Goal: Contribute content

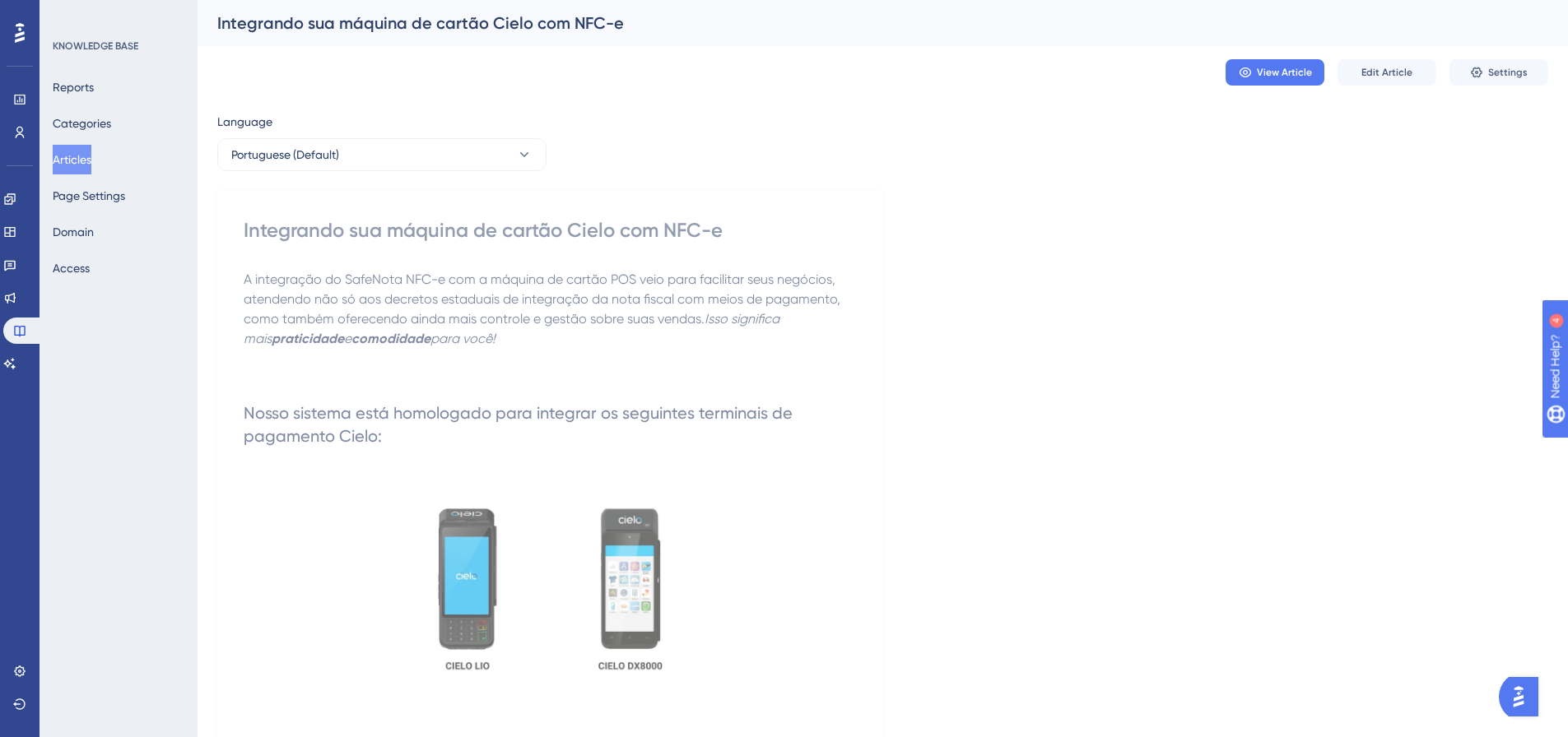
click at [82, 159] on button "Articles" at bounding box center [72, 160] width 38 height 30
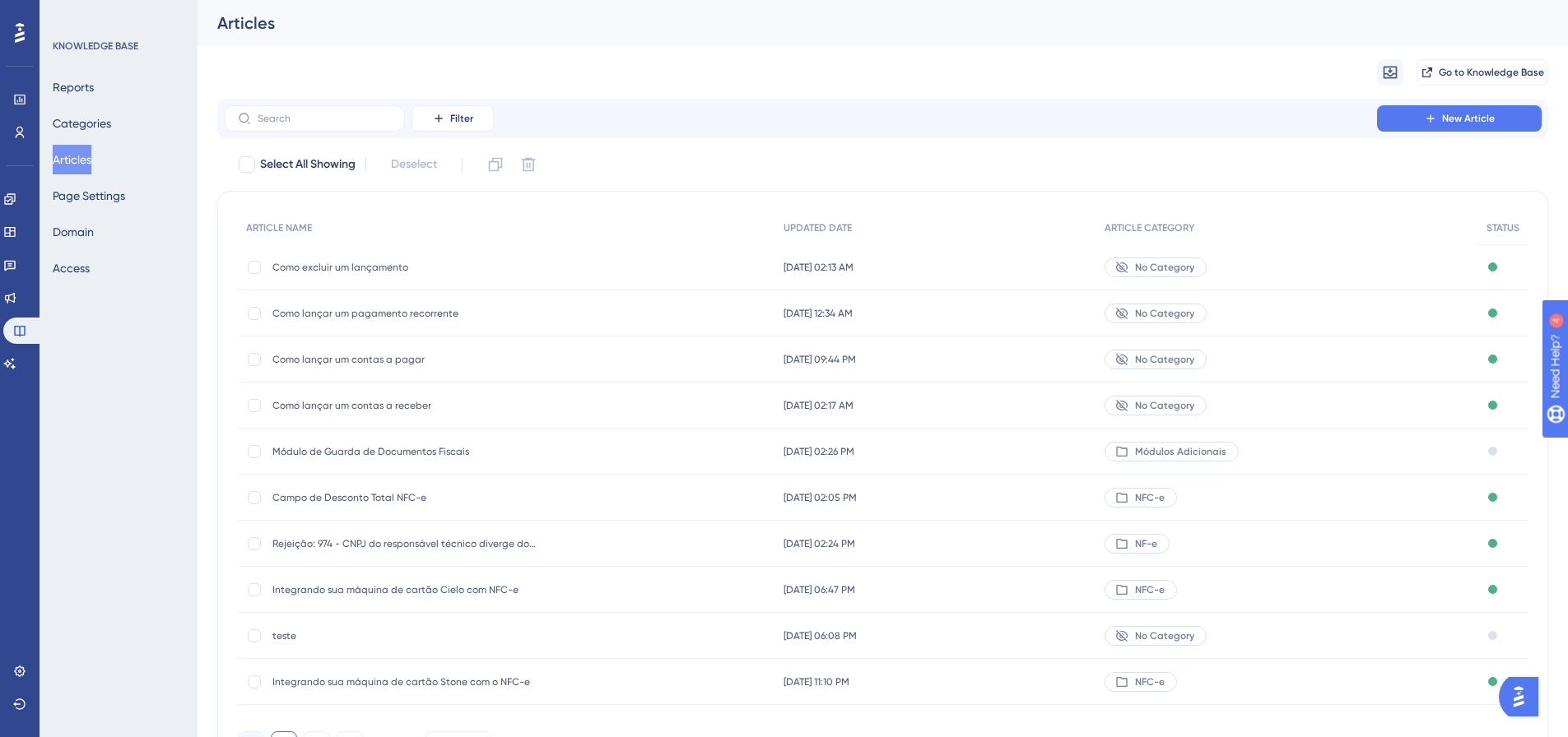
click at [379, 365] on span "Como lançar um contas a pagar" at bounding box center [404, 360] width 263 height 13
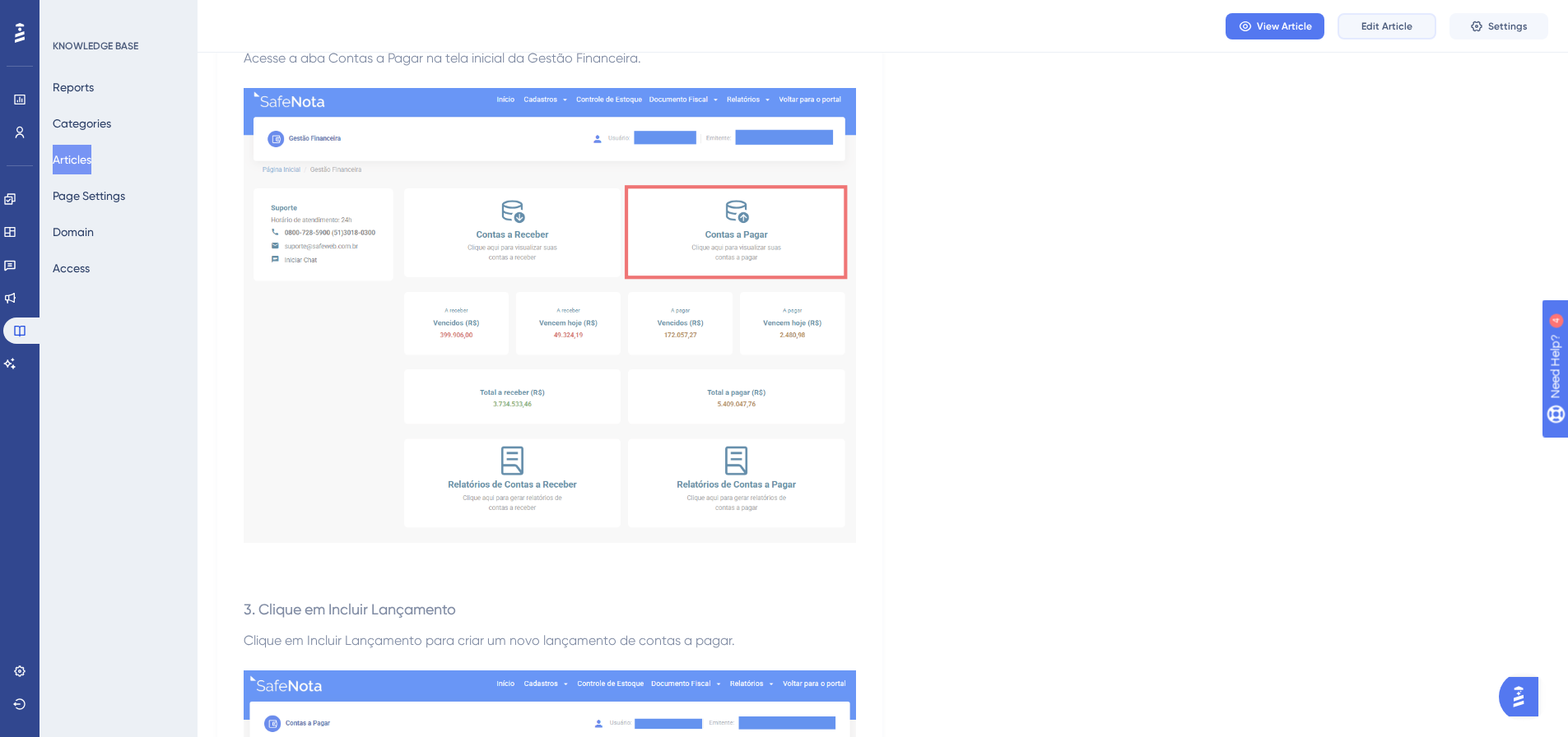
click at [1385, 34] on button "Edit Article" at bounding box center [1387, 27] width 99 height 27
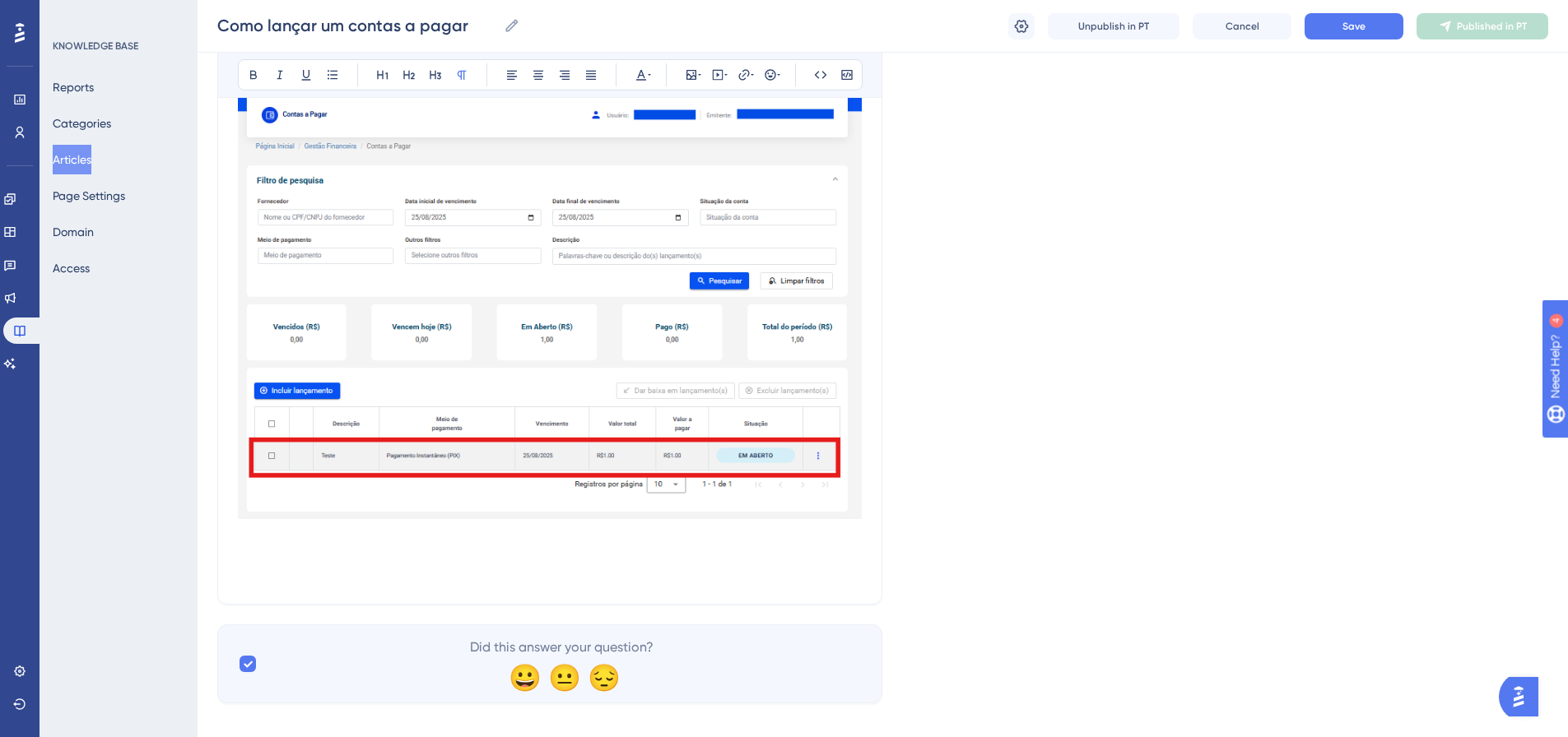
scroll to position [3110, 0]
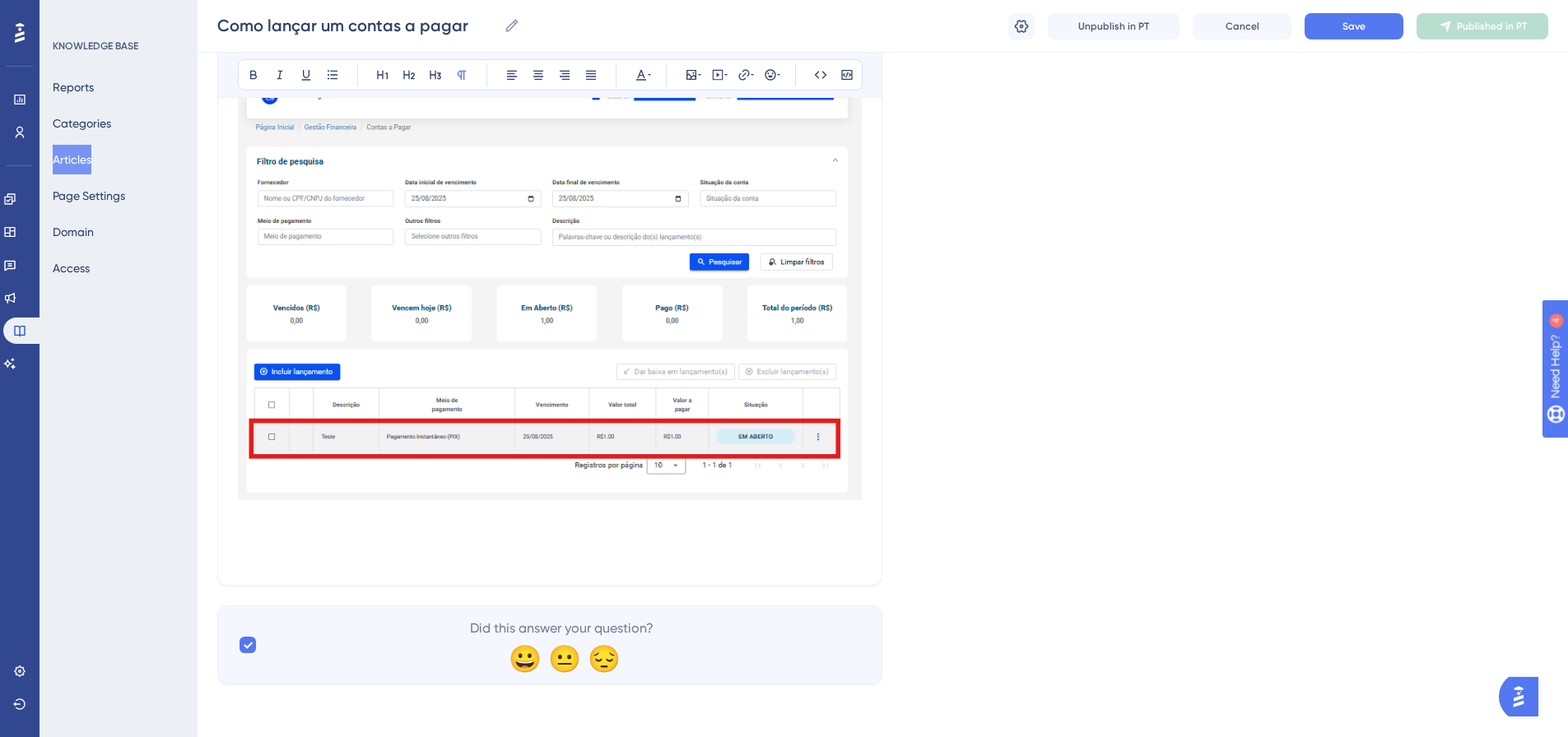
click at [639, 517] on p at bounding box center [550, 516] width 624 height 20
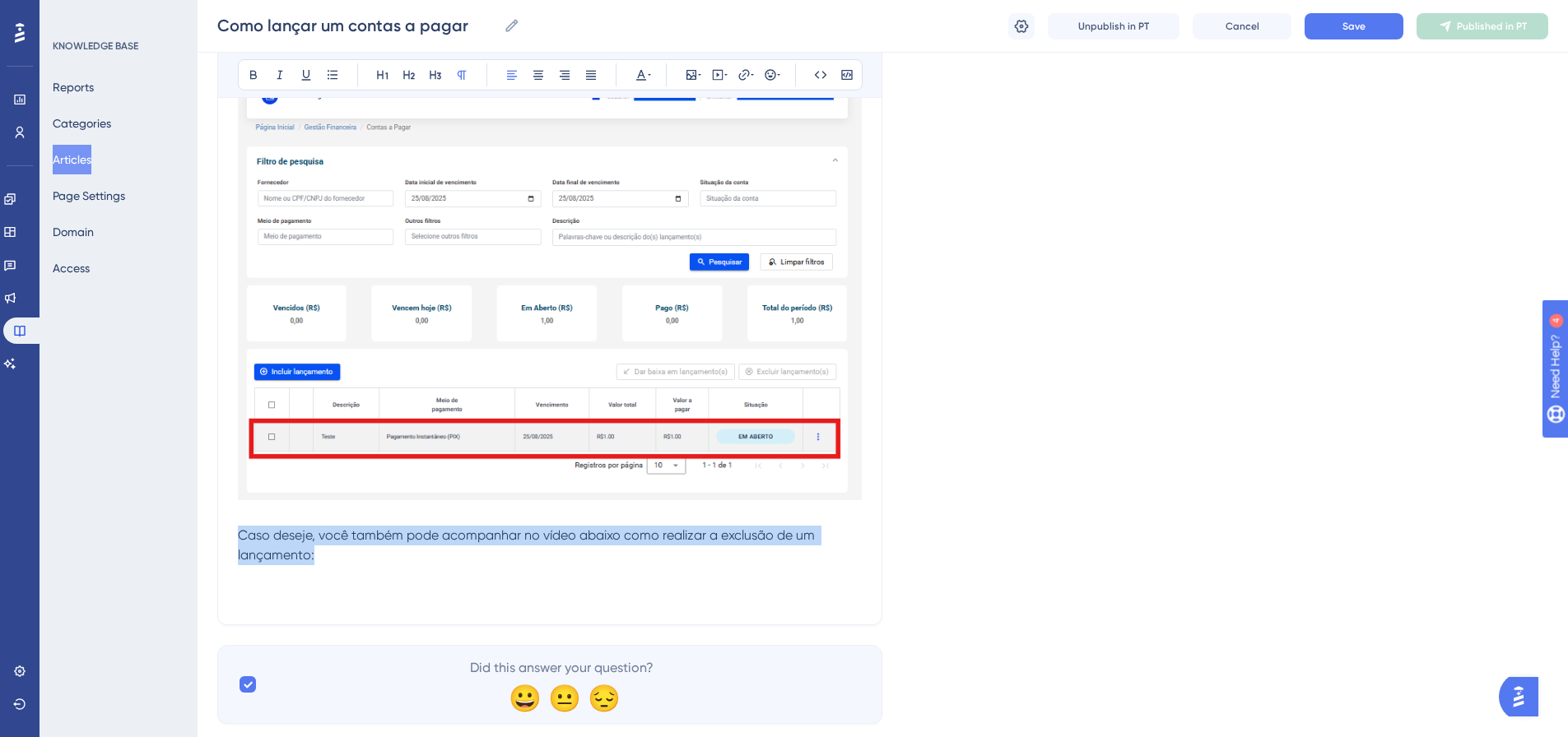
drag, startPoint x: 317, startPoint y: 557, endPoint x: 226, endPoint y: 542, distance: 92.2
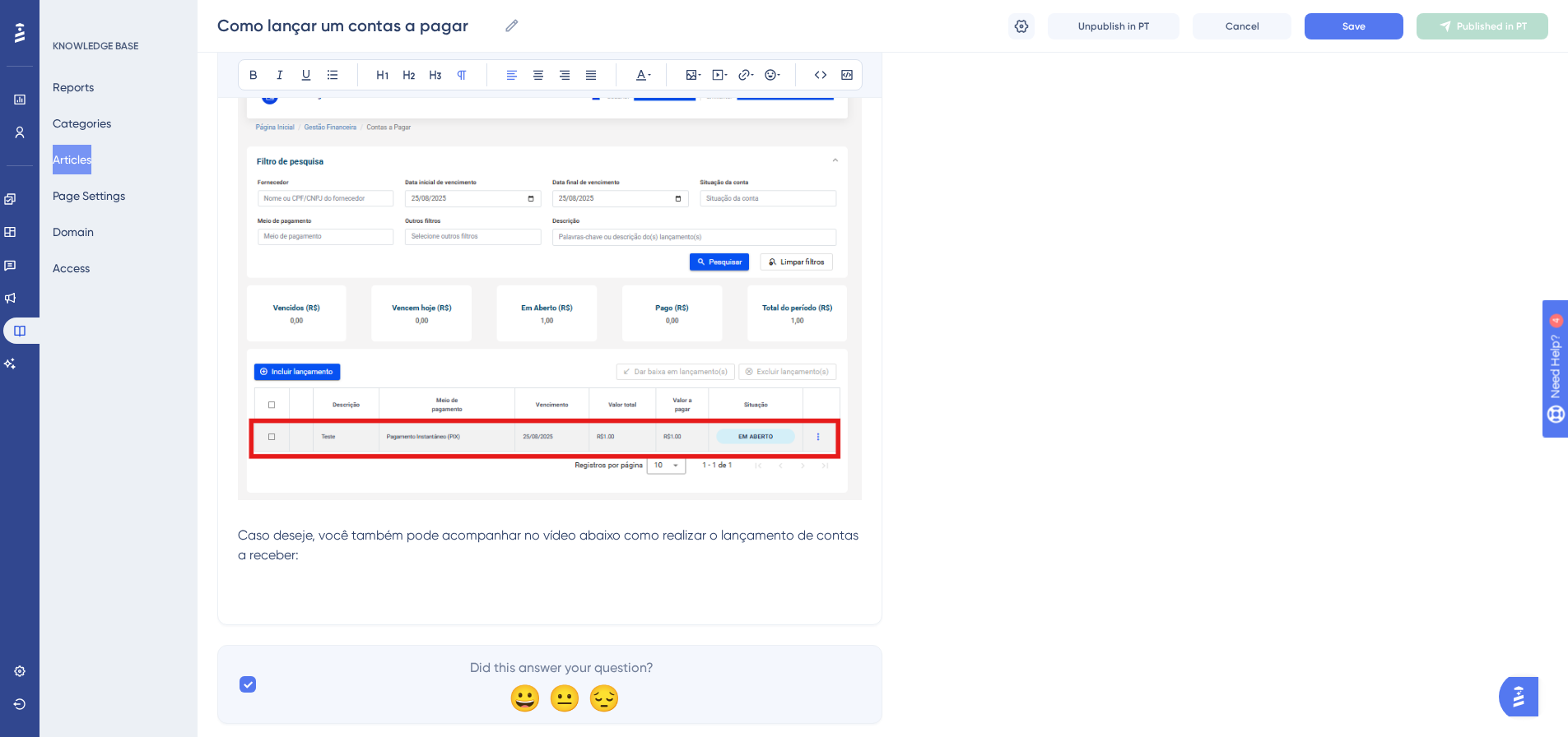
click at [296, 559] on span "Caso deseje, você também pode acompanhar no vídeo abaixo como realizar o lançam…" at bounding box center [550, 545] width 624 height 35
click at [360, 565] on p at bounding box center [550, 575] width 624 height 20
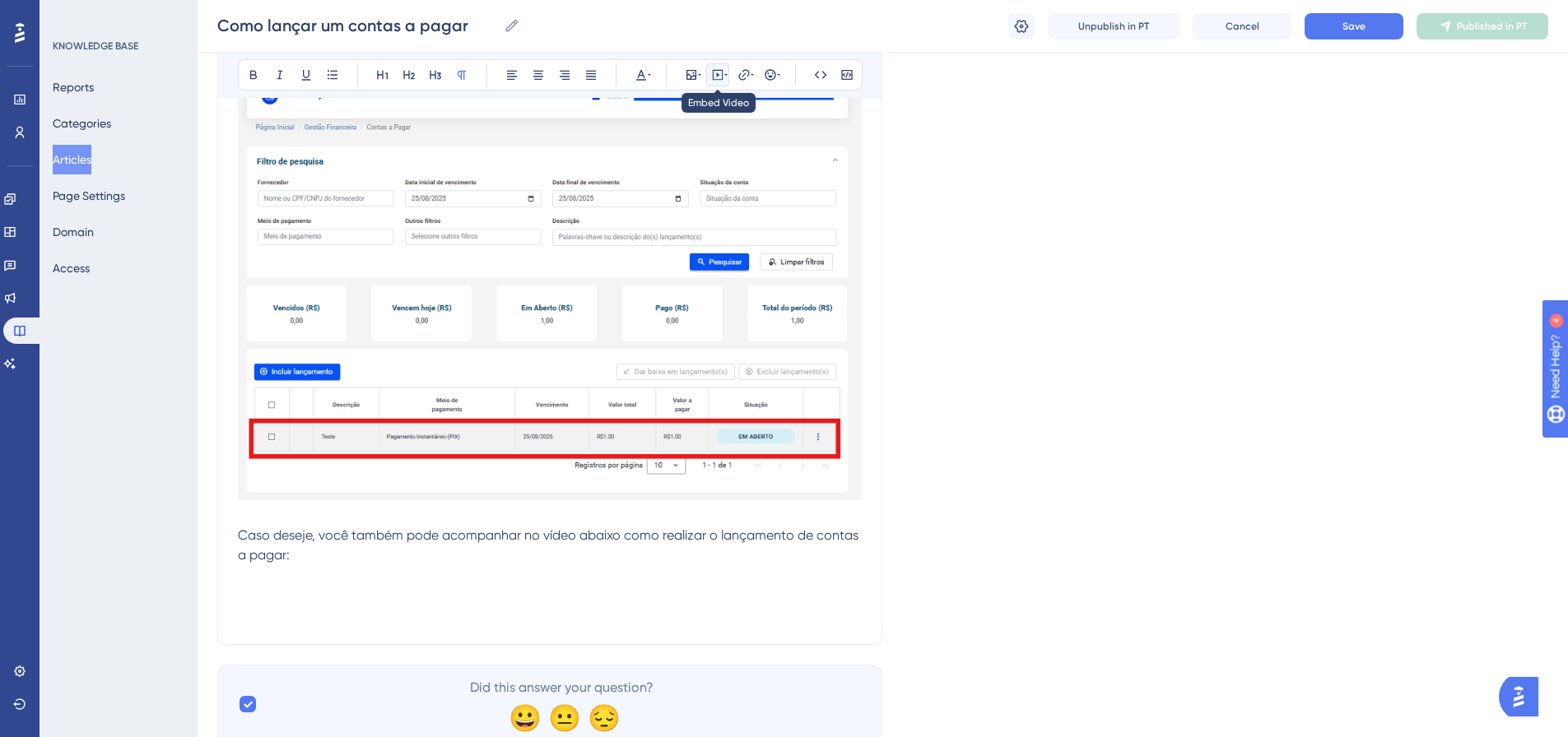
click at [722, 76] on icon at bounding box center [718, 75] width 13 height 13
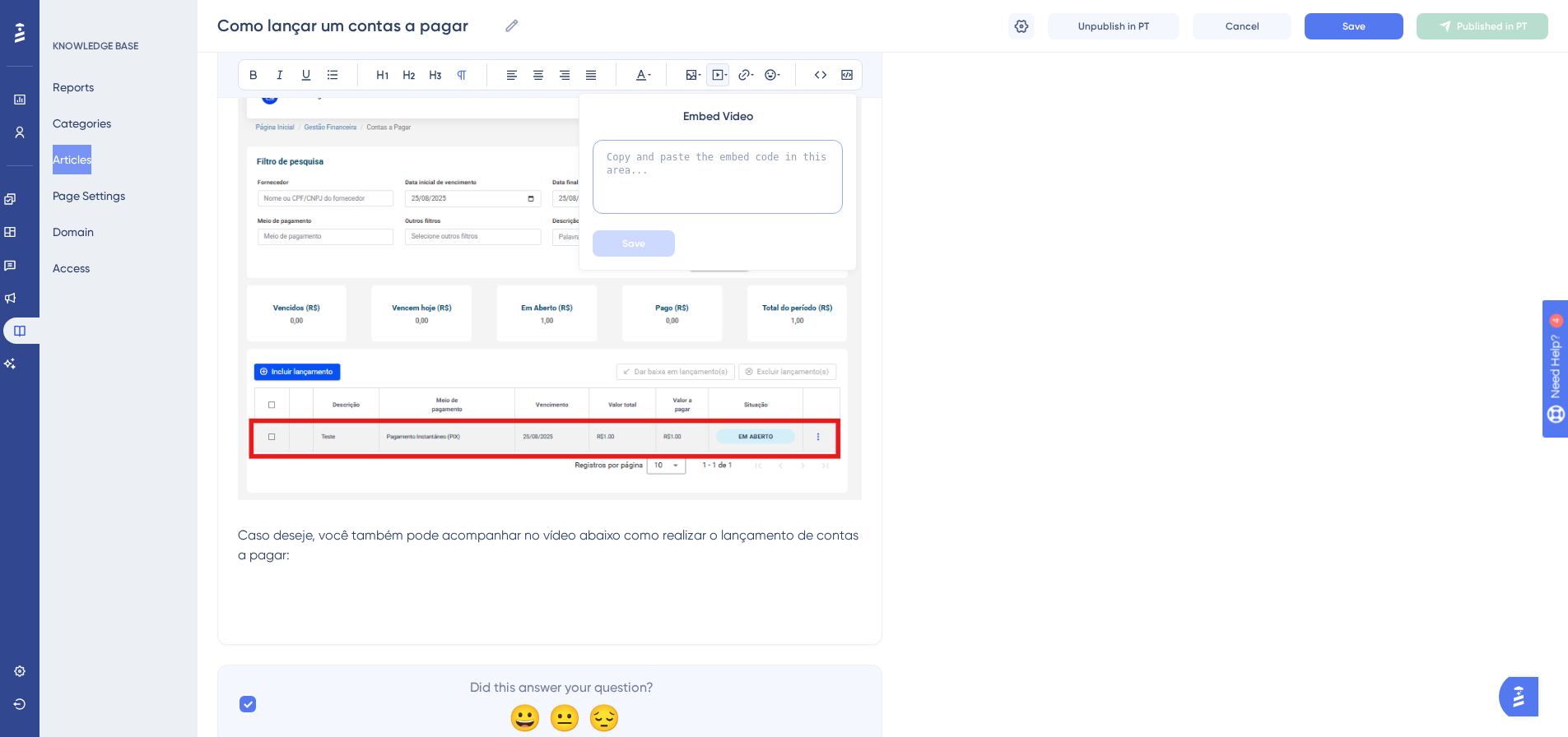
click at [677, 157] on textarea at bounding box center [717, 177] width 250 height 74
paste textarea "<iframe width="560" height="315" src="https://www.youtube.com/embed/8ByQsRxoiOs…"
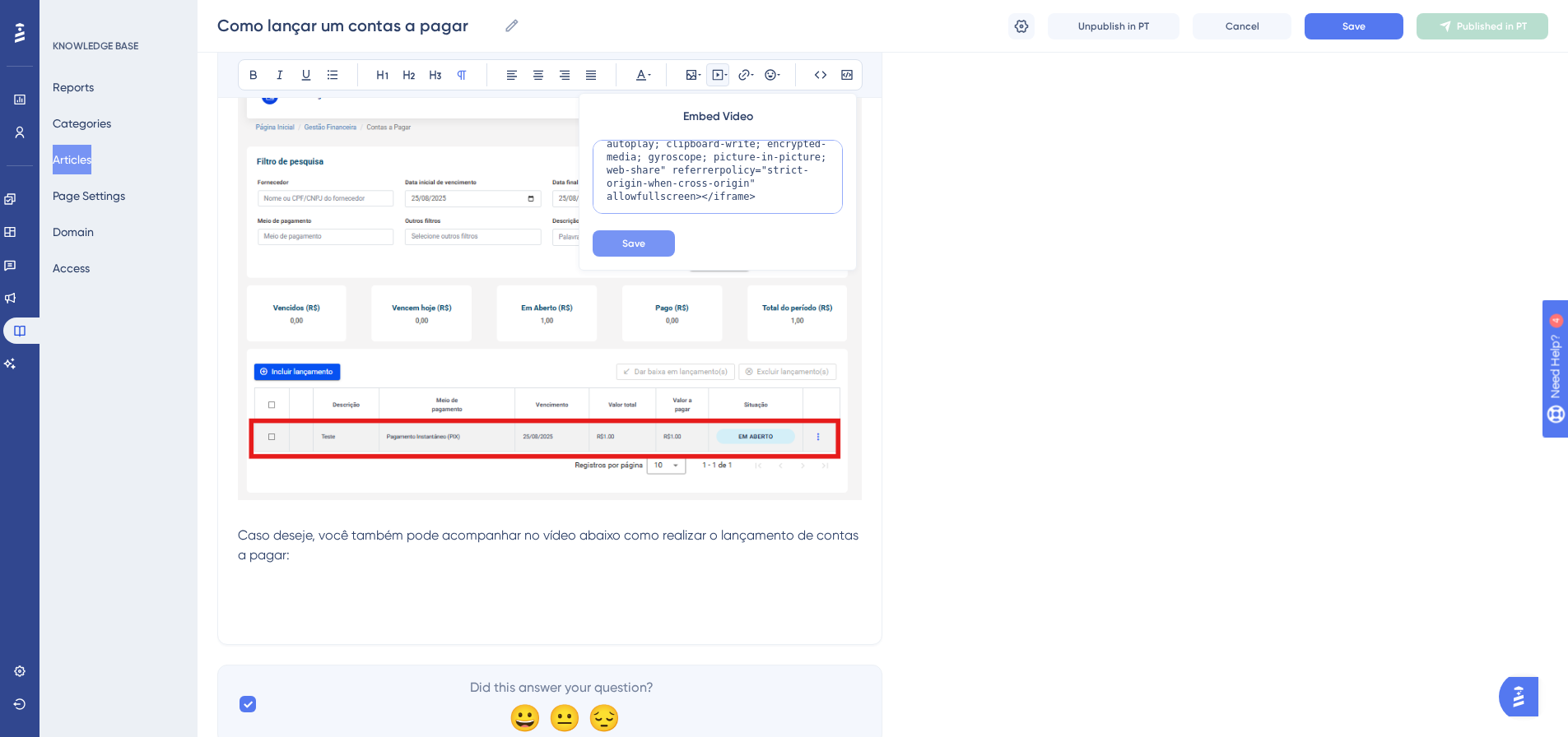
type textarea "<iframe width="560" height="315" src="https://www.youtube.com/embed/8ByQsRxoiOs…"
click at [628, 244] on span "Save" at bounding box center [634, 244] width 23 height 13
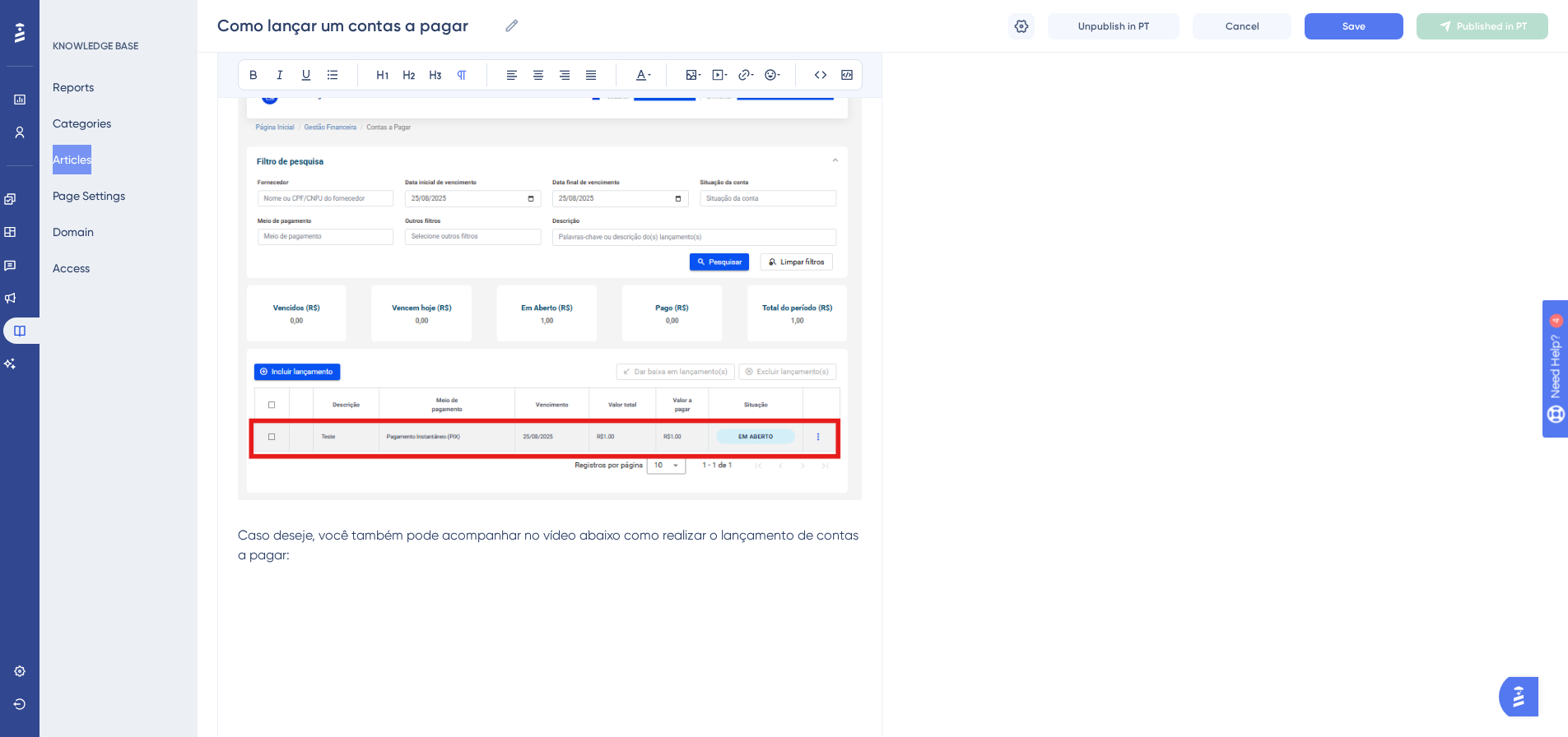
scroll to position [3244, 0]
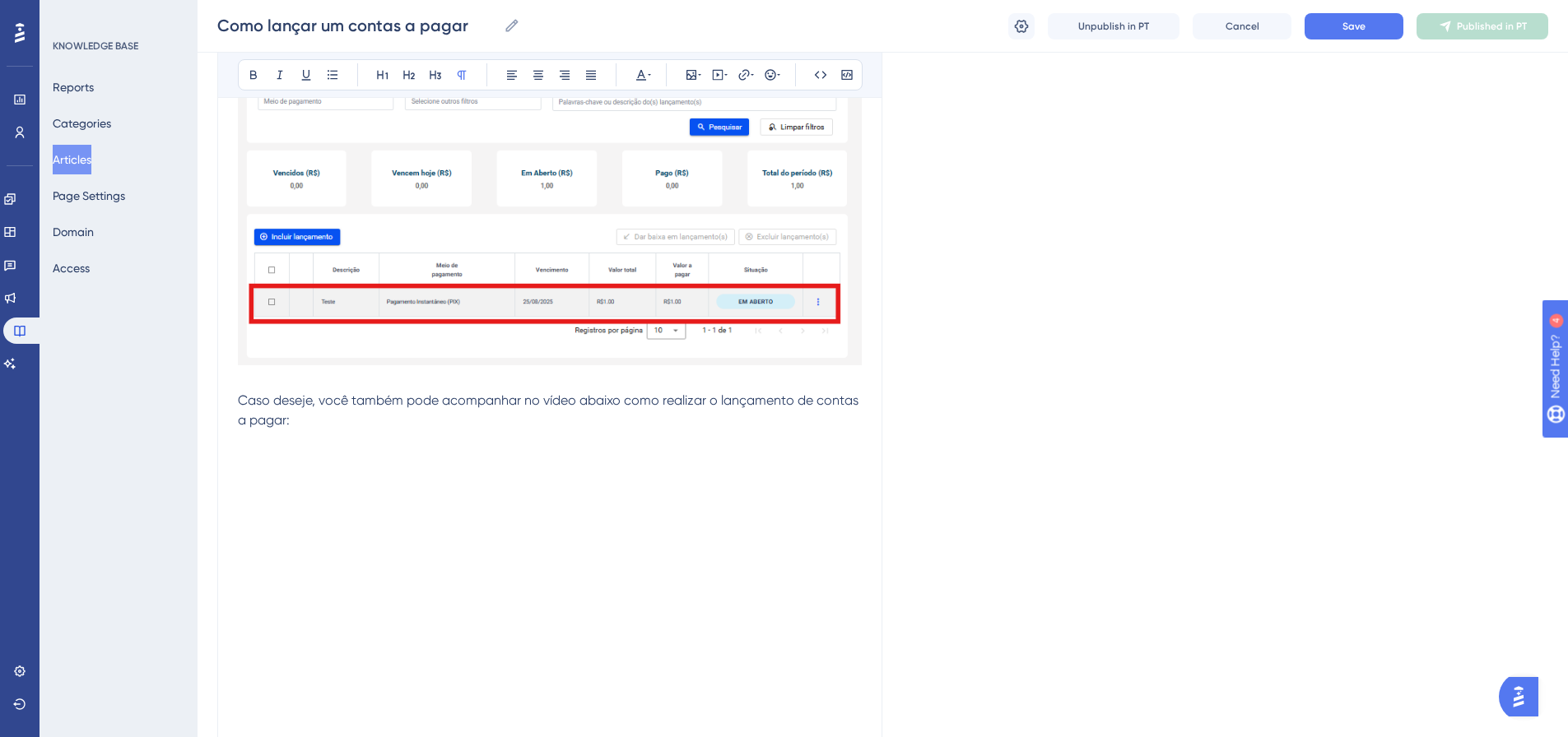
click at [711, 495] on div at bounding box center [550, 600] width 624 height 262
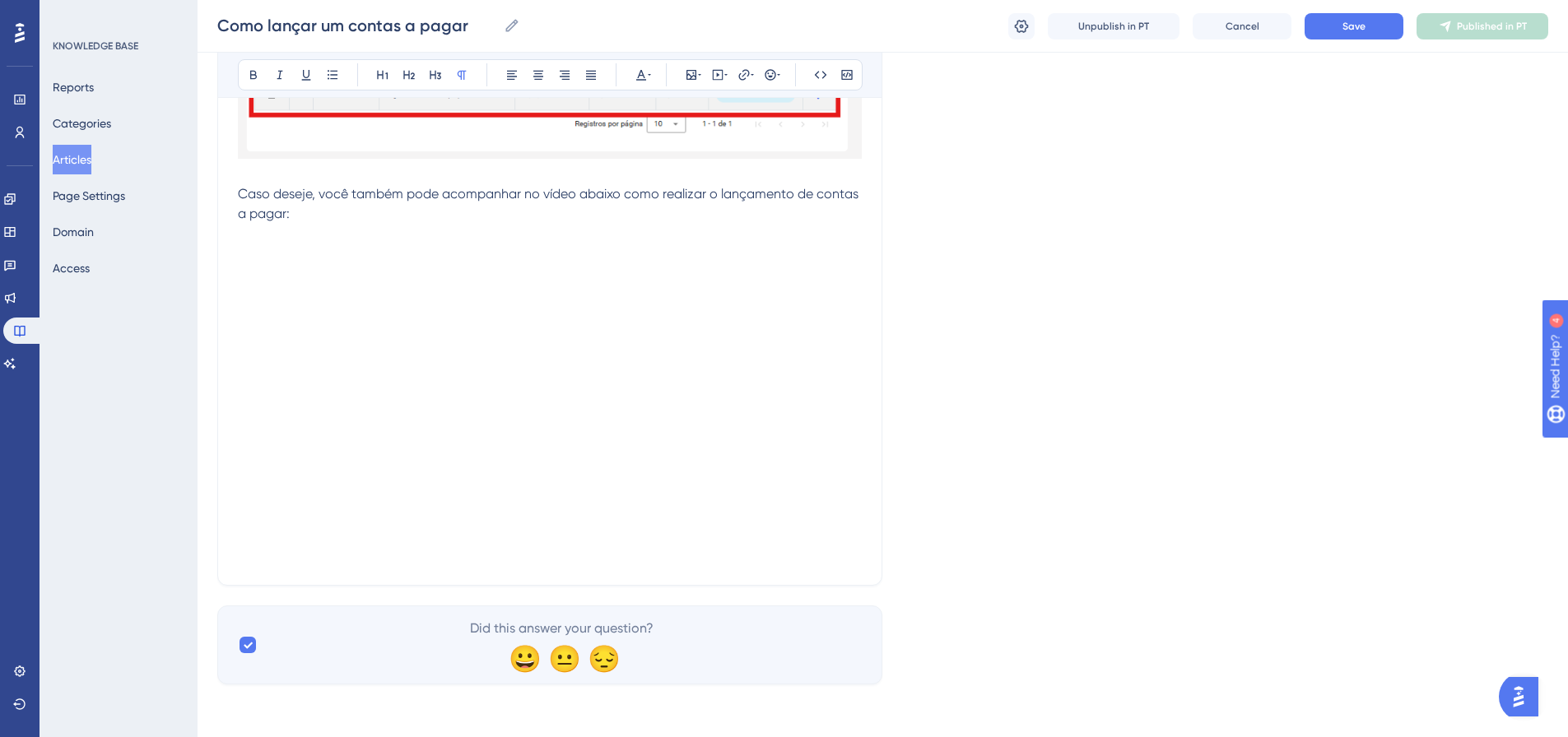
click at [612, 548] on p at bounding box center [550, 555] width 624 height 20
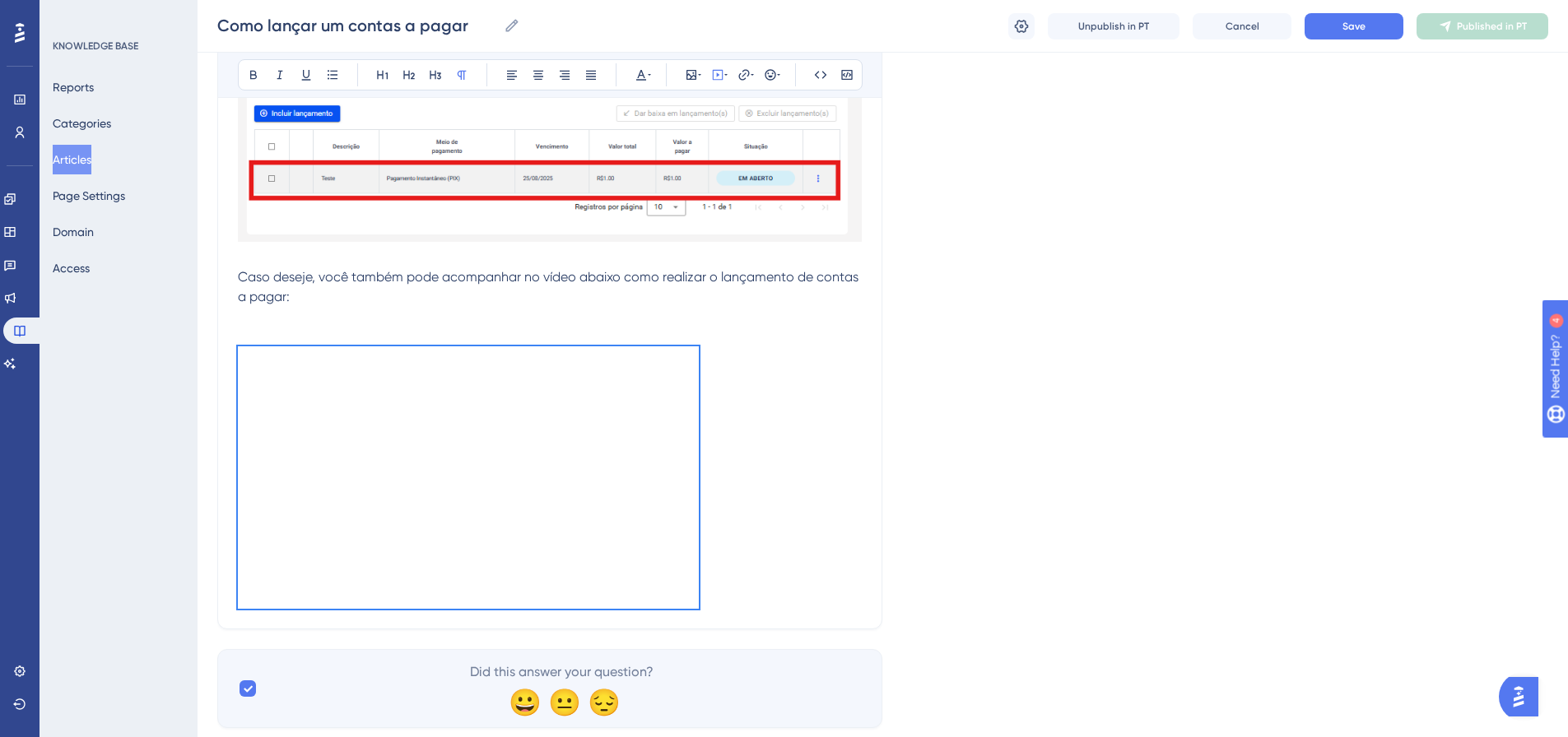
scroll to position [3329, 0]
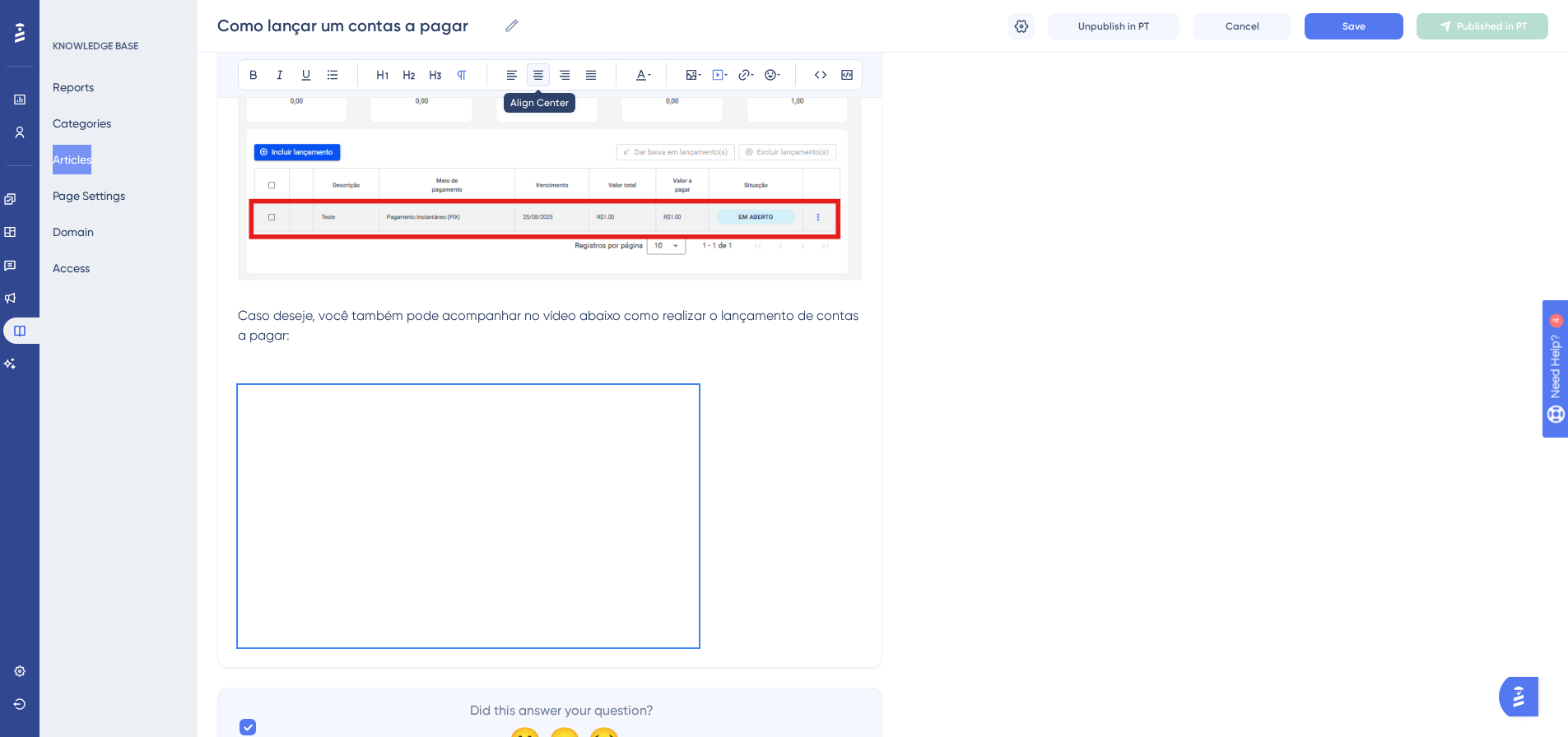
click at [538, 70] on icon at bounding box center [538, 75] width 13 height 13
click at [533, 75] on icon at bounding box center [538, 75] width 13 height 13
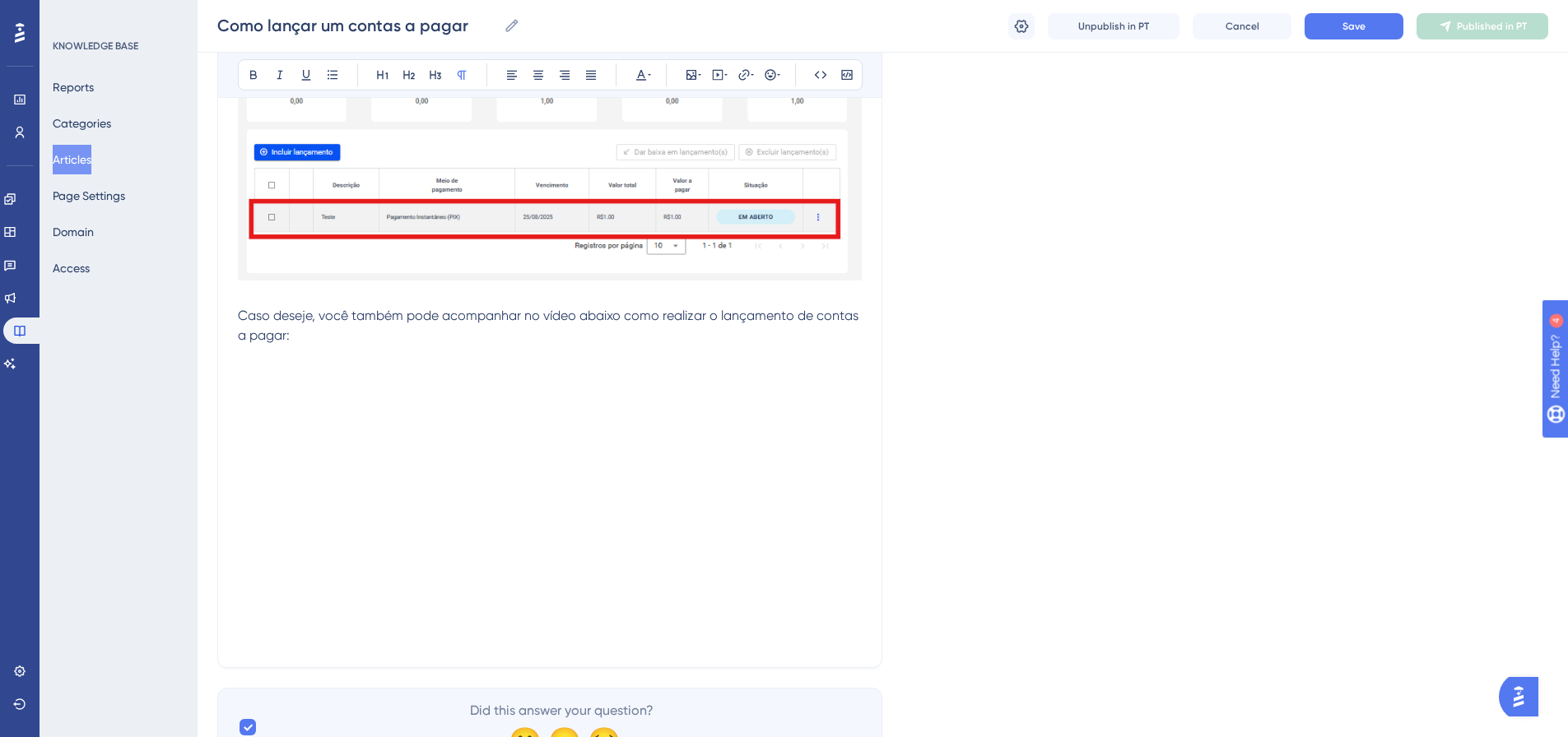
click at [562, 359] on p at bounding box center [550, 365] width 624 height 39
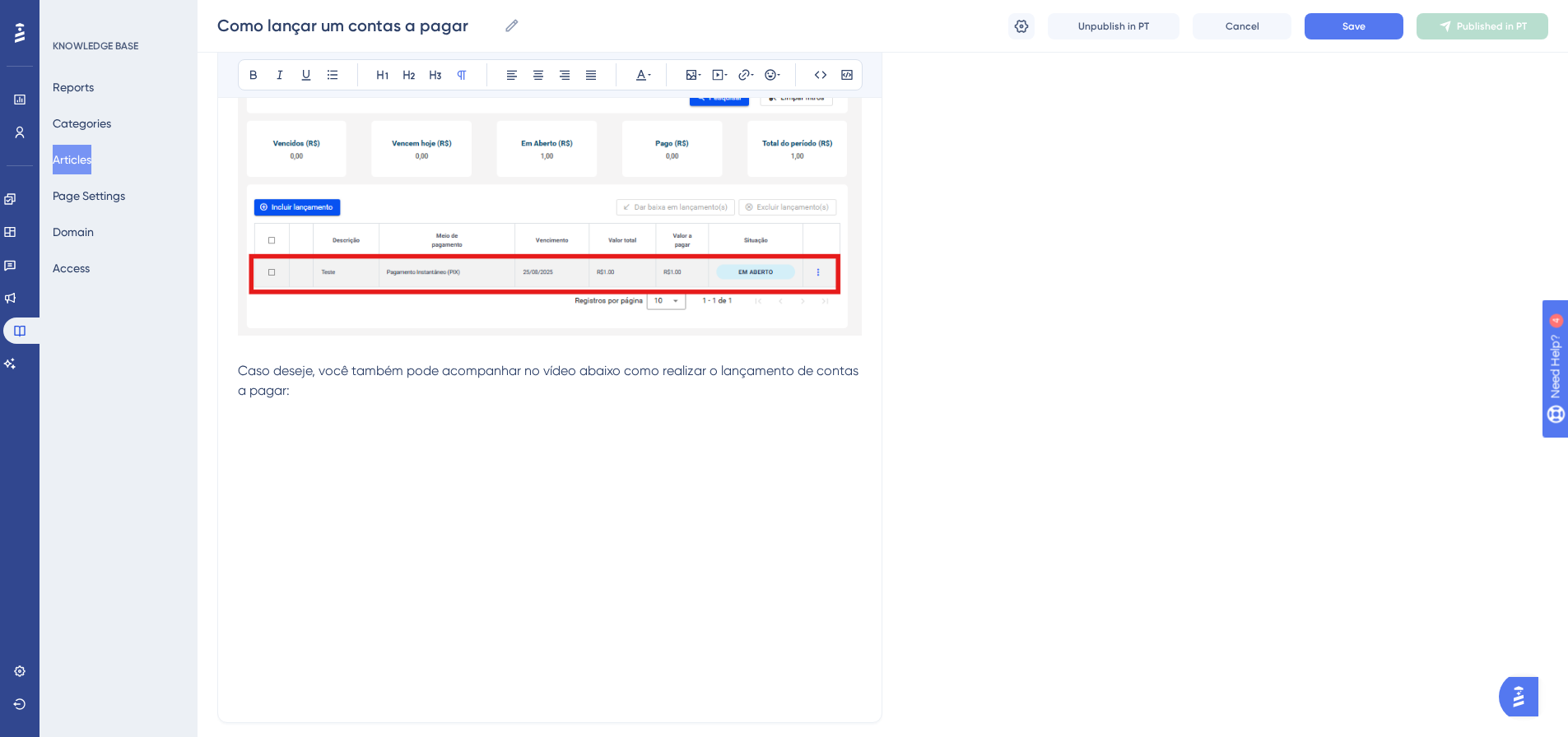
scroll to position [3412, 0]
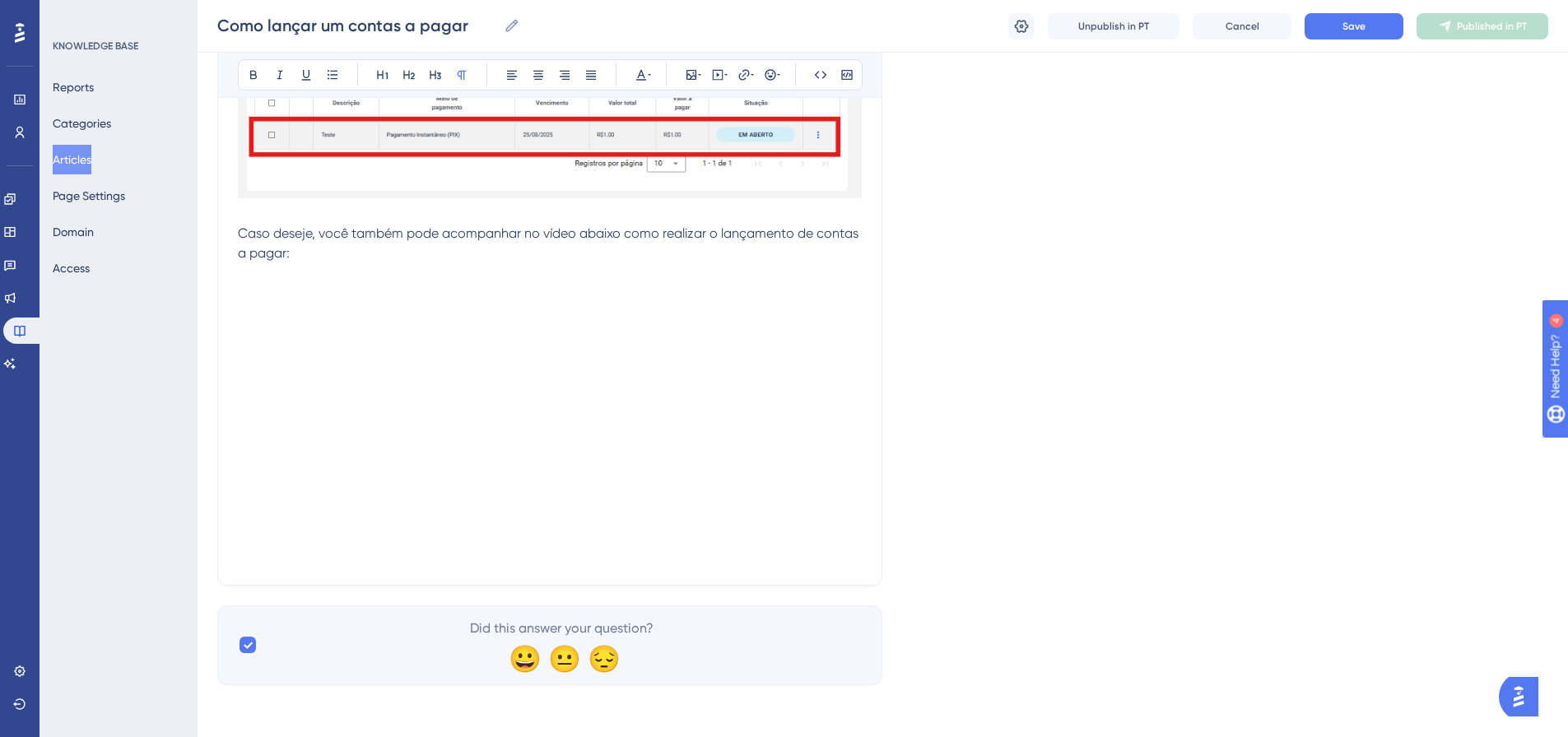
click at [412, 271] on p at bounding box center [550, 282] width 624 height 39
click at [1351, 29] on span "Save" at bounding box center [1355, 27] width 23 height 13
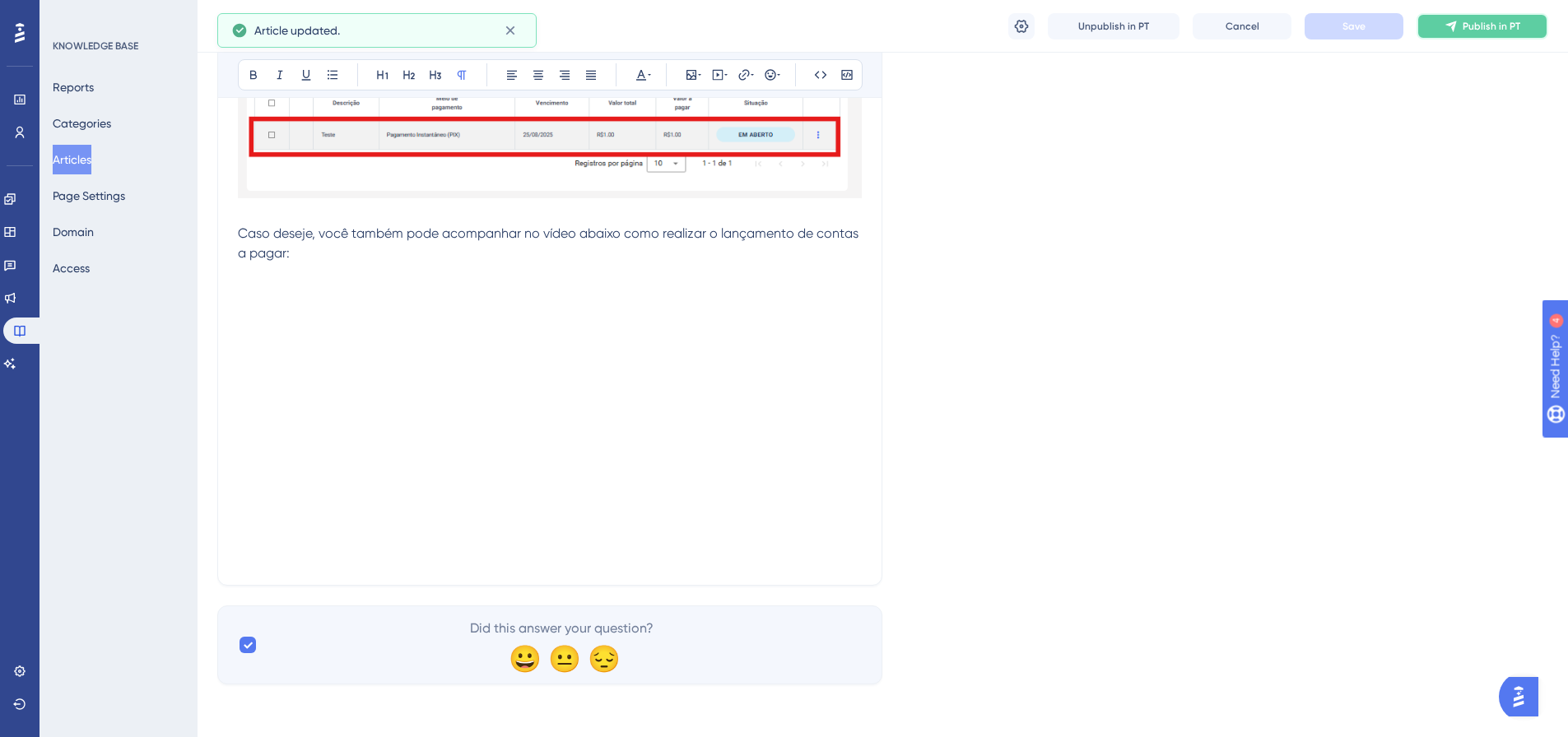
click at [1467, 21] on span "Publish in PT" at bounding box center [1491, 27] width 57 height 13
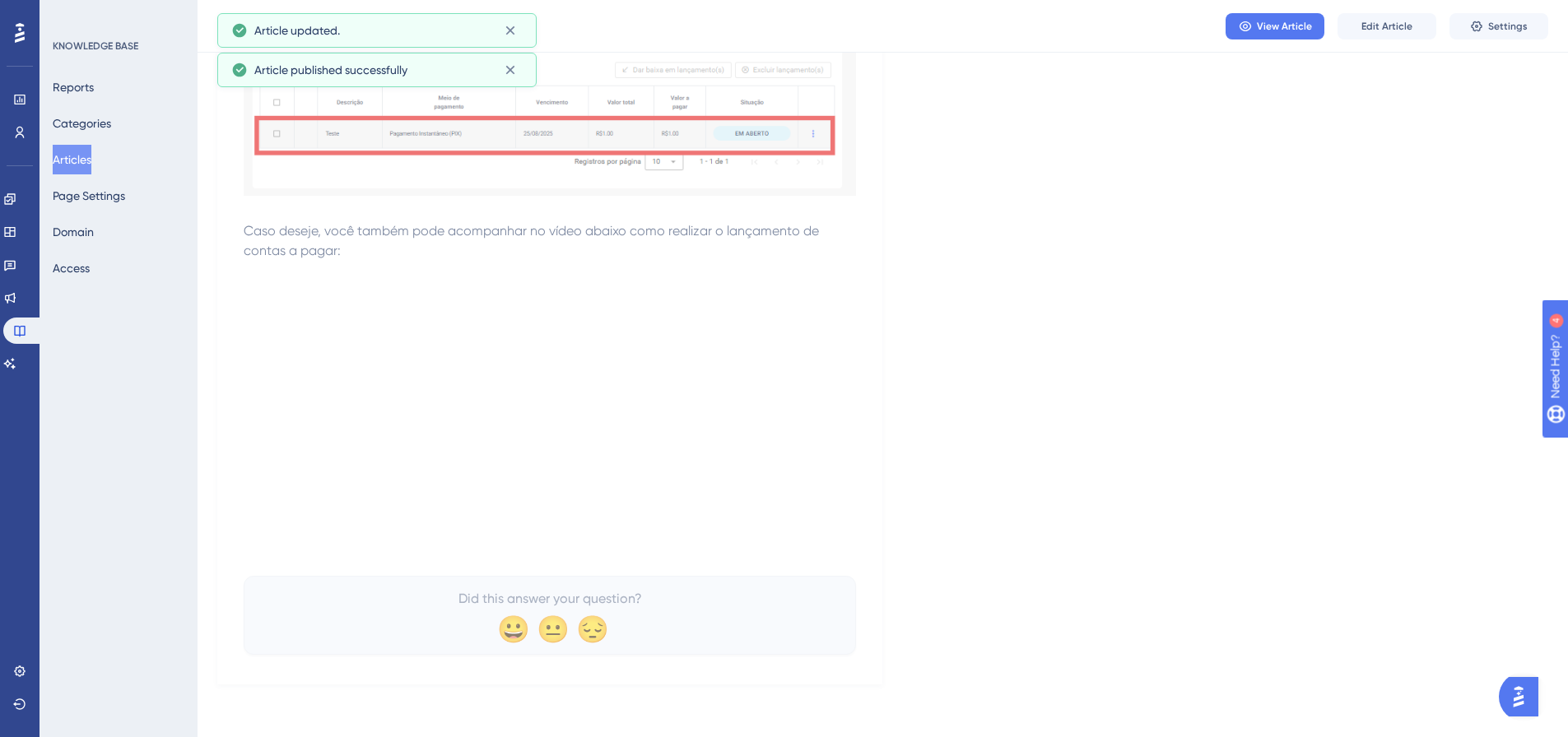
scroll to position [3281, 0]
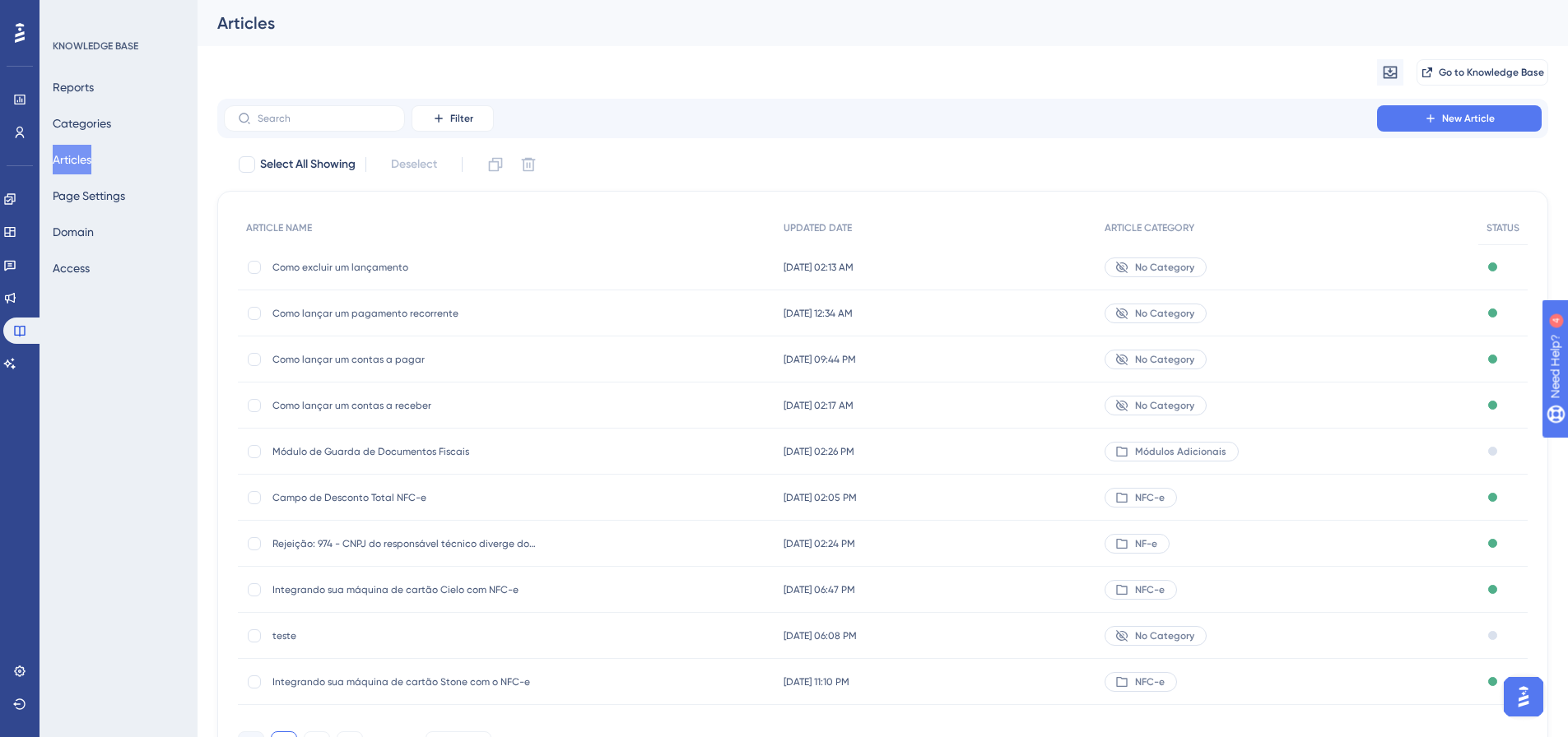
click at [422, 311] on span "Como lançar um pagamento recorrente" at bounding box center [404, 314] width 263 height 13
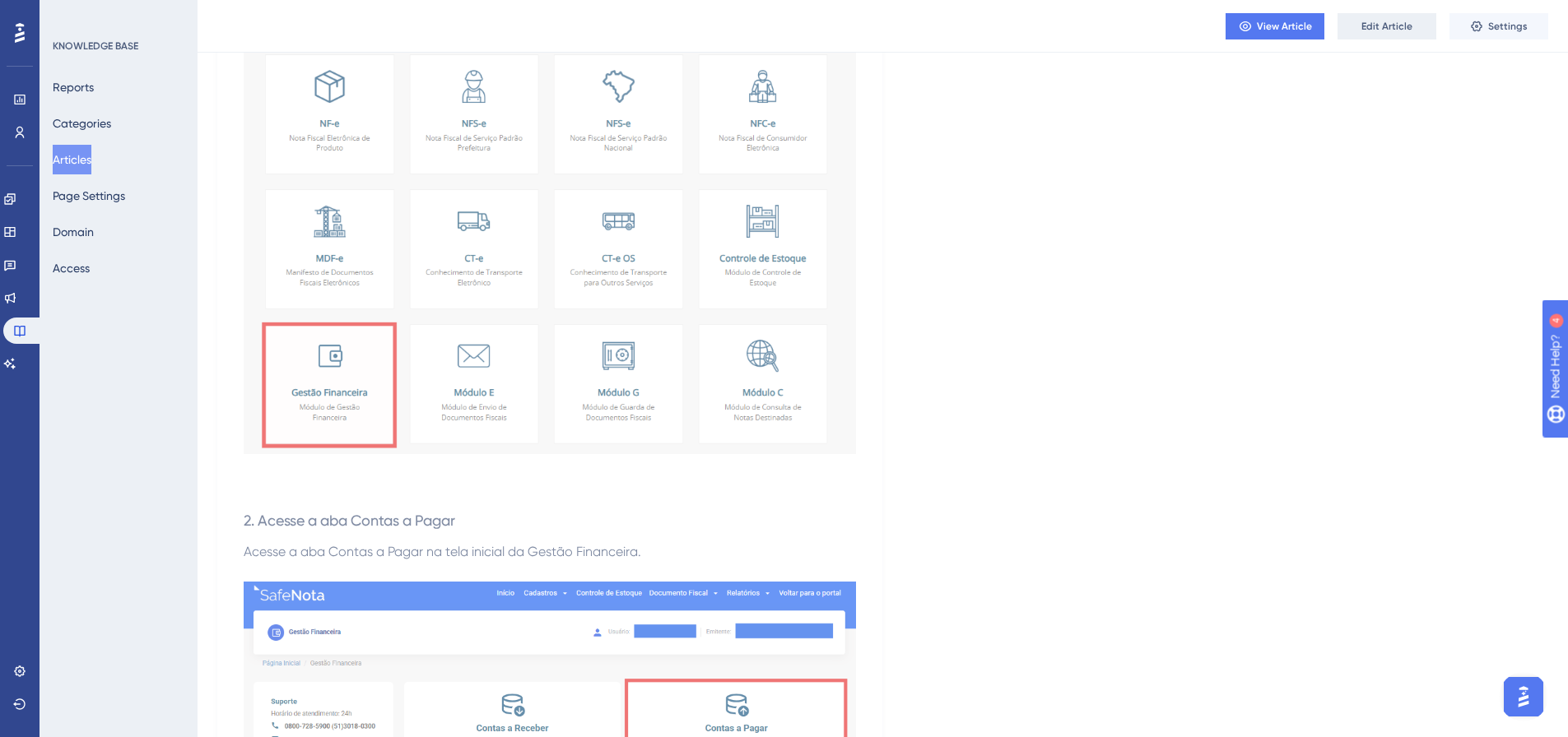
click at [1376, 27] on span "Edit Article" at bounding box center [1386, 27] width 51 height 13
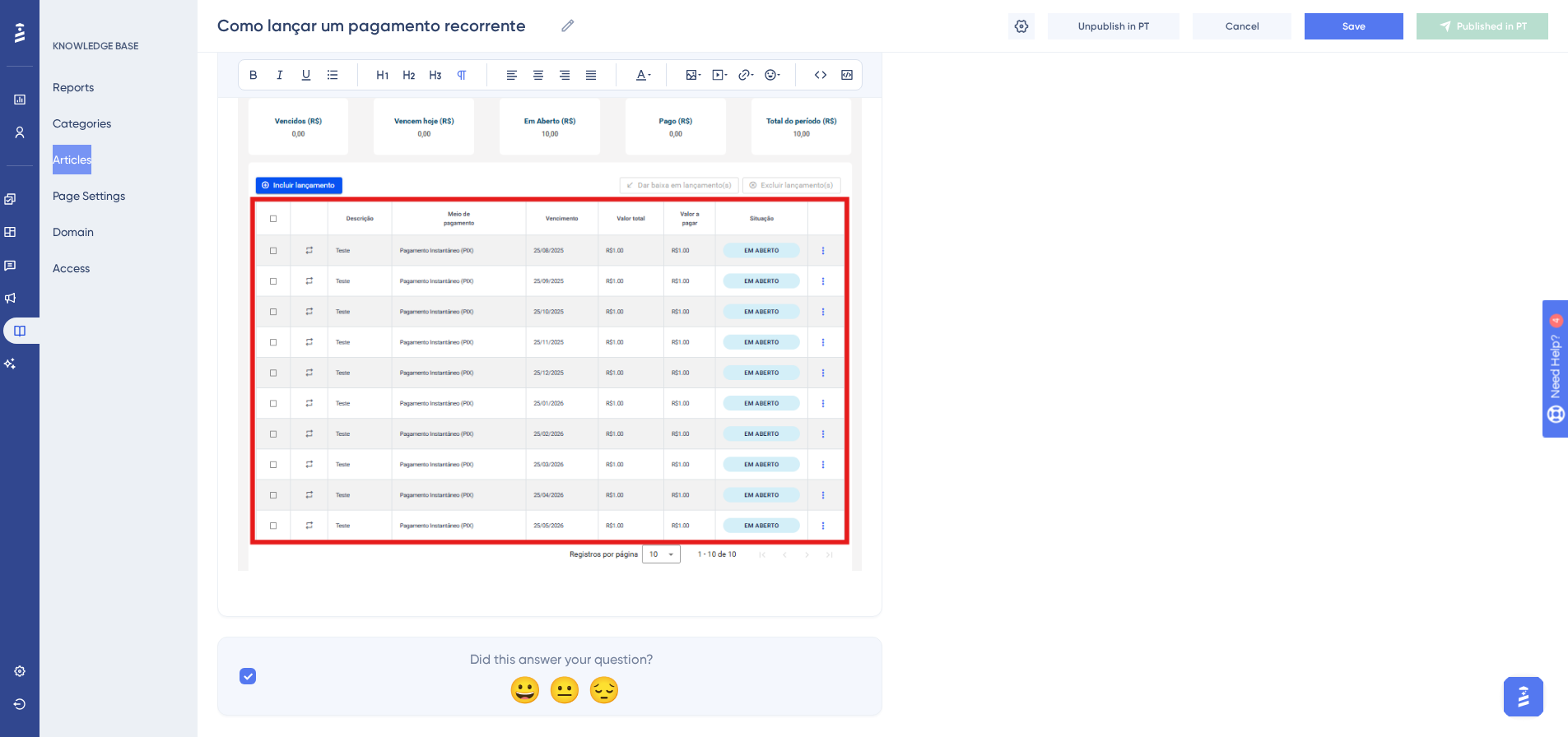
scroll to position [3995, 0]
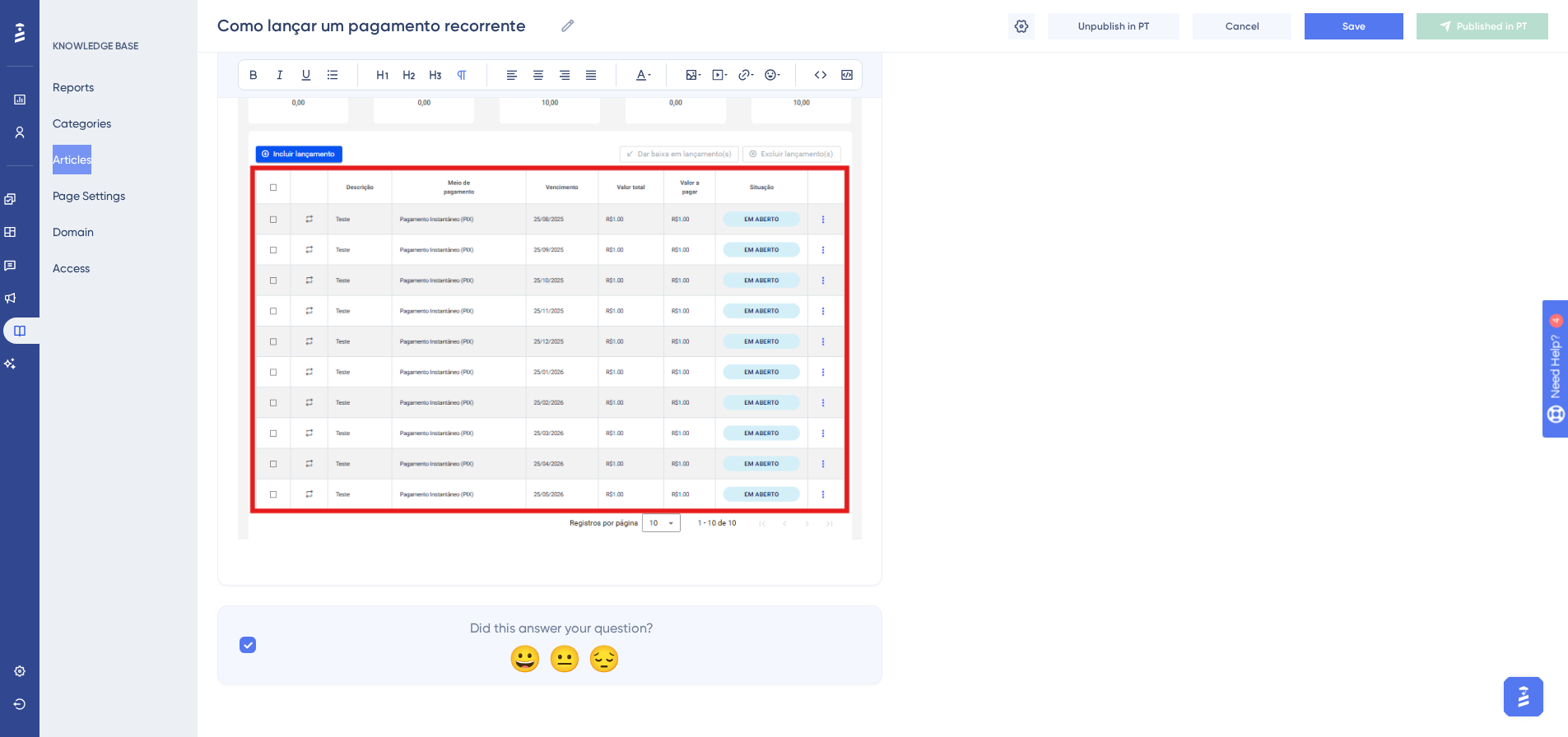
click at [617, 413] on img at bounding box center [550, 229] width 624 height 620
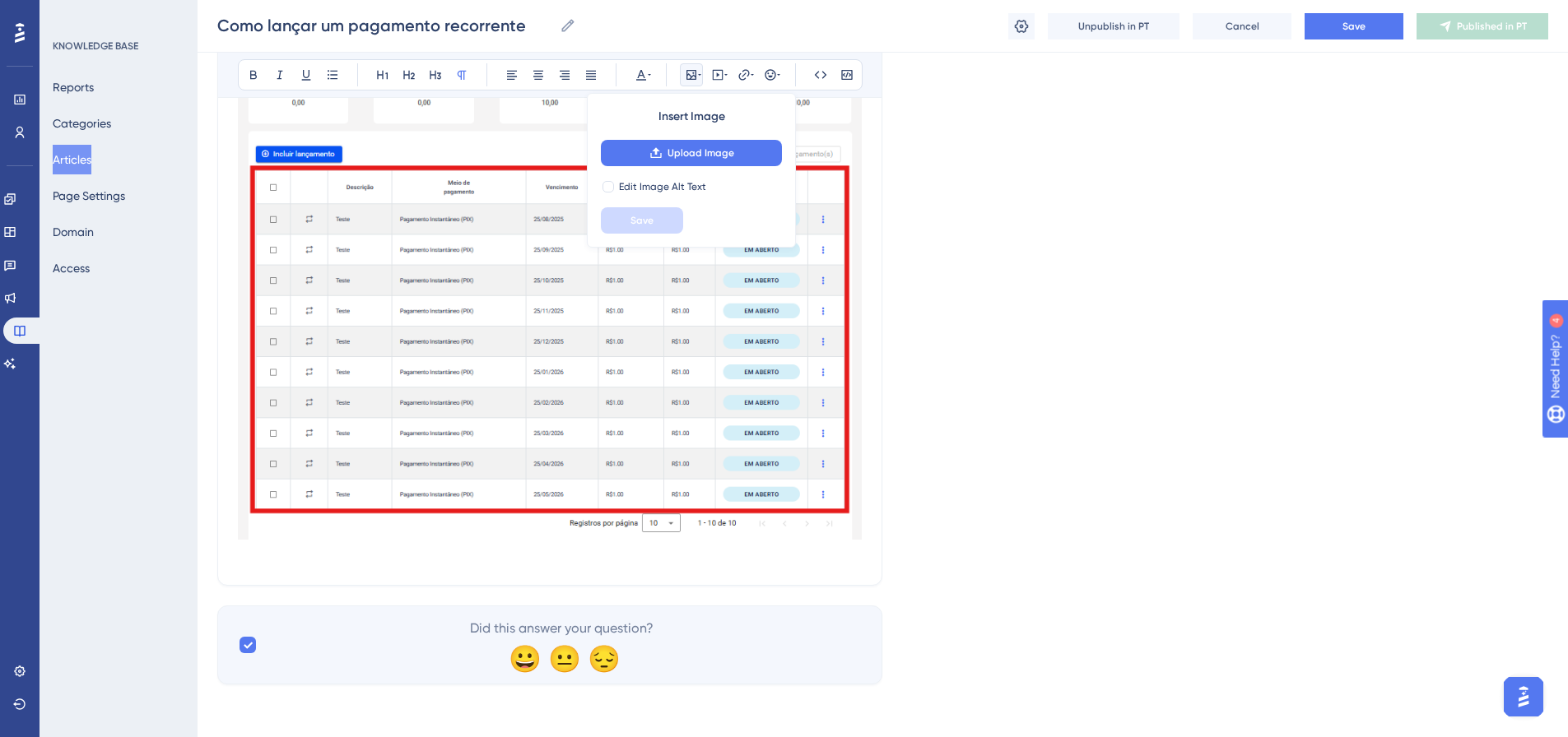
click at [360, 557] on p at bounding box center [550, 555] width 624 height 20
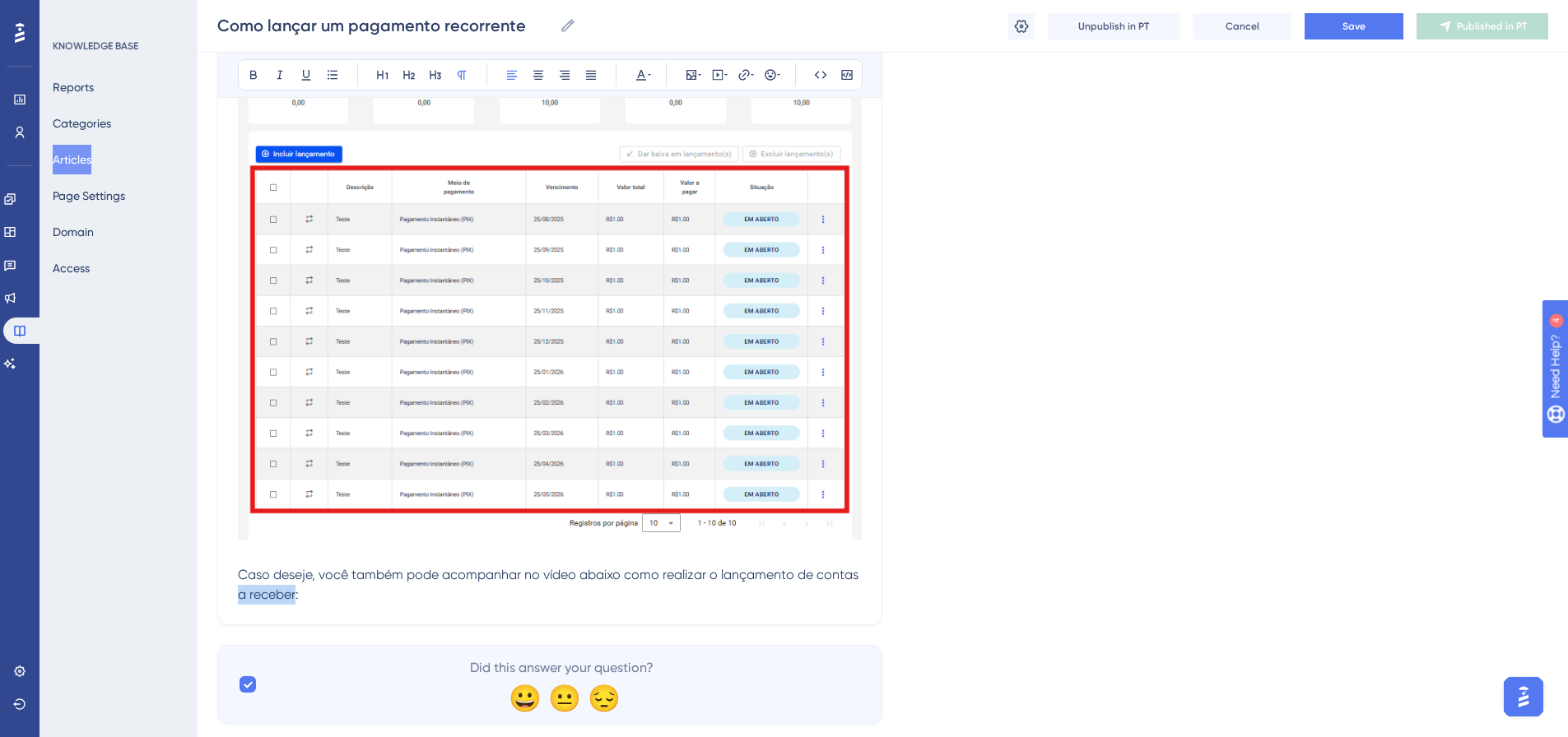
drag, startPoint x: 295, startPoint y: 599, endPoint x: 241, endPoint y: 594, distance: 54.2
click at [241, 594] on span "Caso deseje, você também pode acompanhar no vídeo abaixo como realizar o lançam…" at bounding box center [550, 585] width 624 height 35
click at [362, 603] on p "Caso deseje, você também pode acompanhar no vídeo abaixo como realizar o lançam…" at bounding box center [550, 585] width 624 height 39
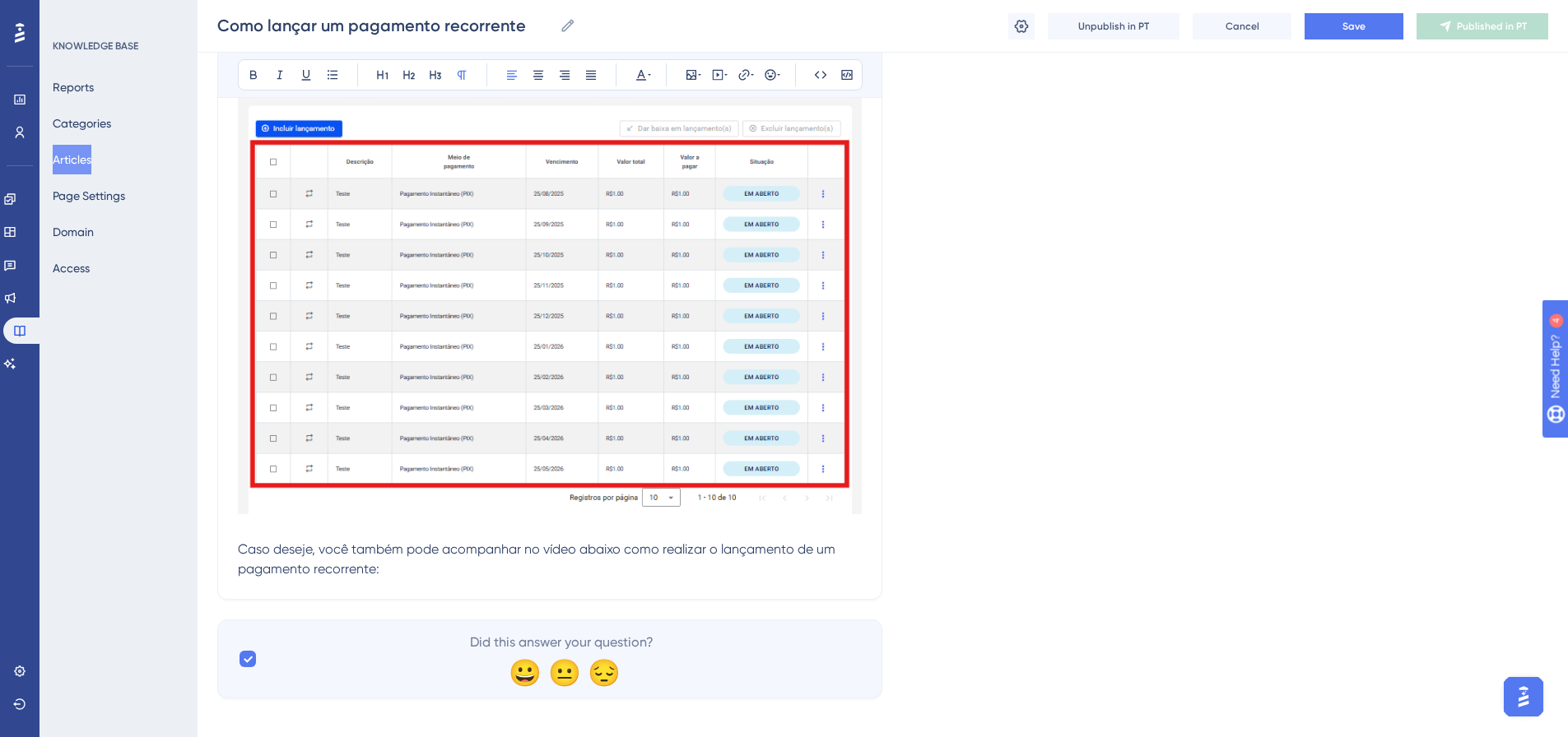
scroll to position [4034, 0]
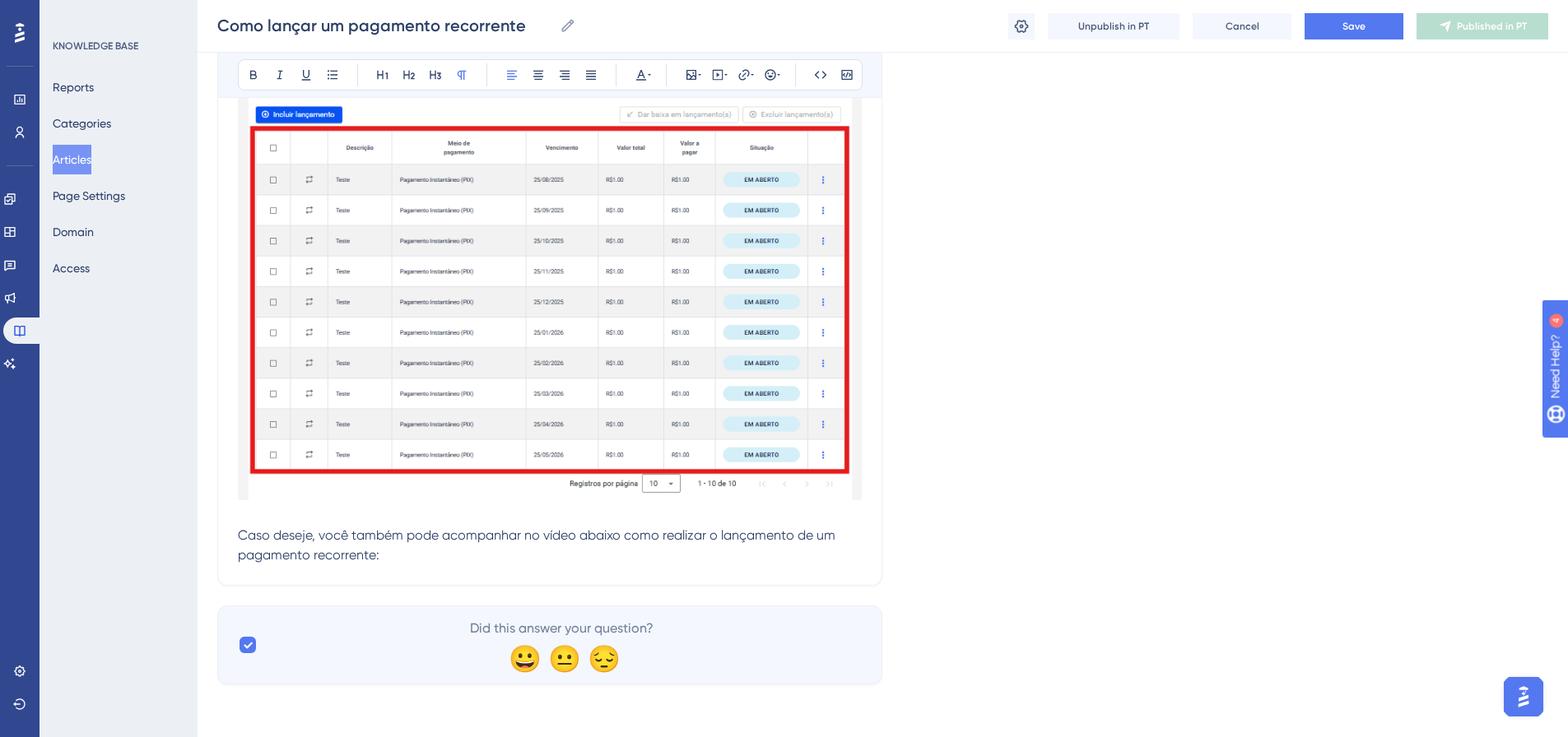
click at [395, 551] on p "Caso deseje, você também pode acompanhar no vídeo abaixo como realizar o lançam…" at bounding box center [550, 545] width 624 height 39
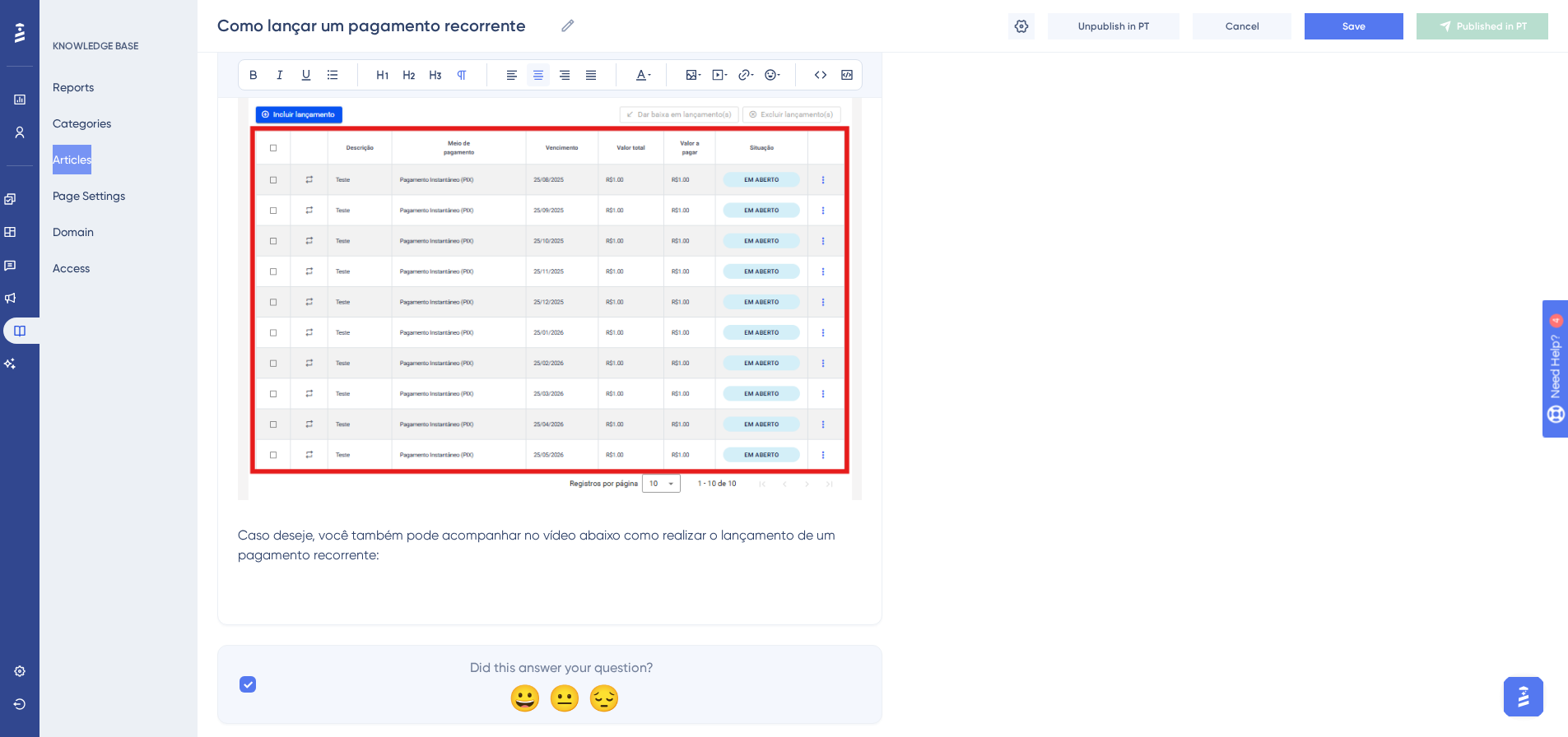
click at [532, 74] on icon at bounding box center [538, 75] width 13 height 13
click at [723, 74] on icon at bounding box center [718, 75] width 11 height 11
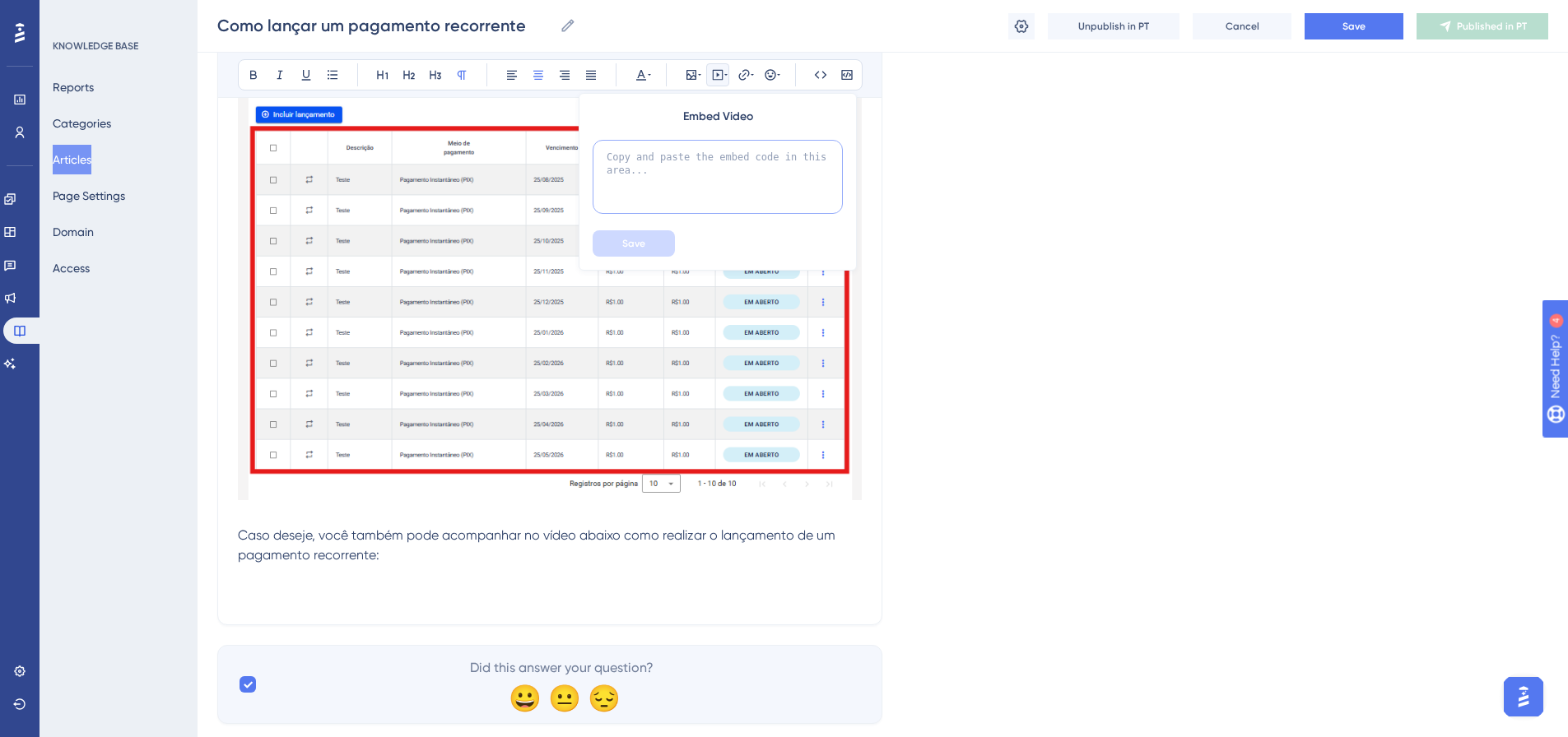
click at [715, 162] on textarea at bounding box center [717, 177] width 250 height 74
paste textarea "<iframe width="560" height="315" src="[URL][DOMAIN_NAME]" title="YouTube video …"
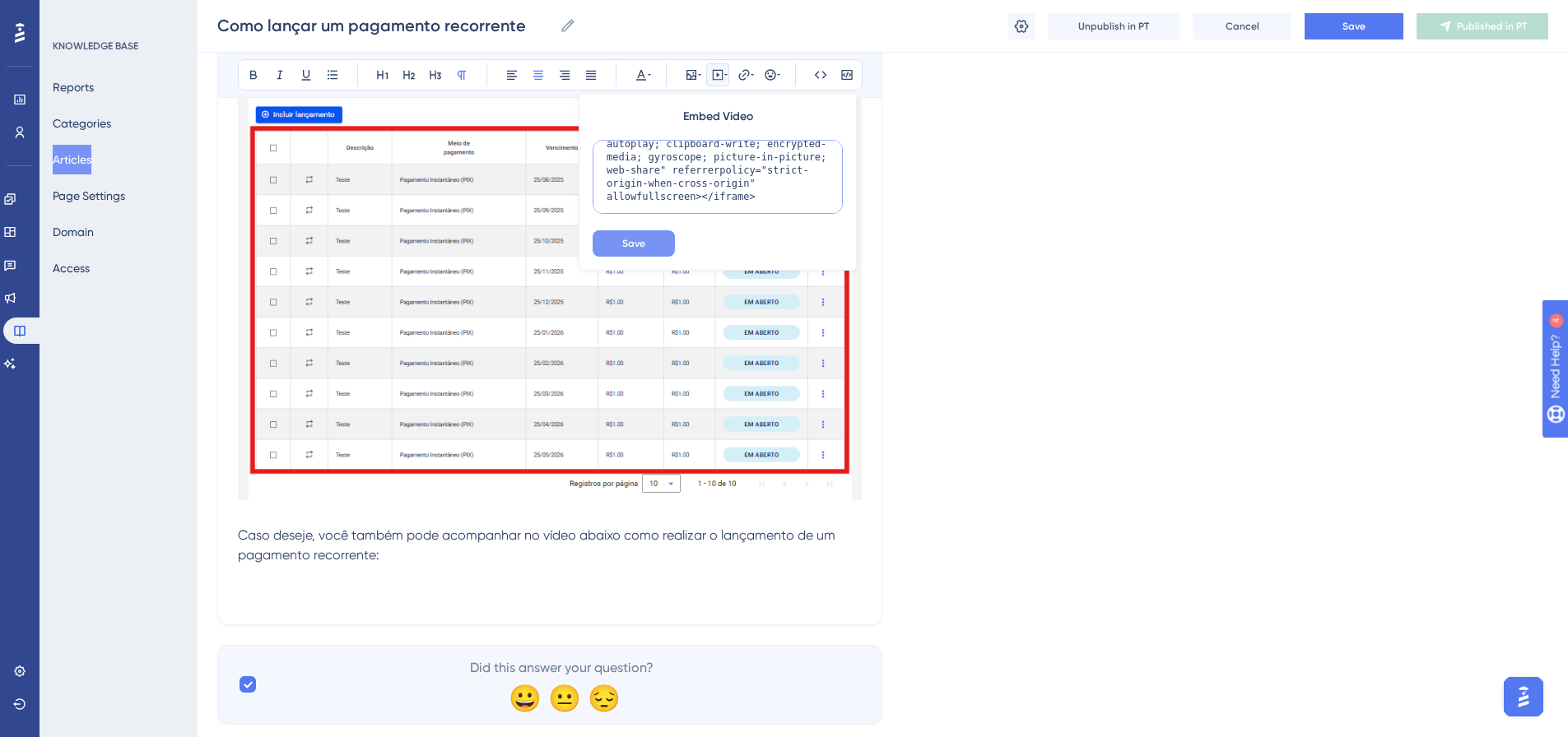
type textarea "<iframe width="560" height="315" src="[URL][DOMAIN_NAME]" title="YouTube video …"
click at [622, 256] on button "Save" at bounding box center [633, 244] width 82 height 27
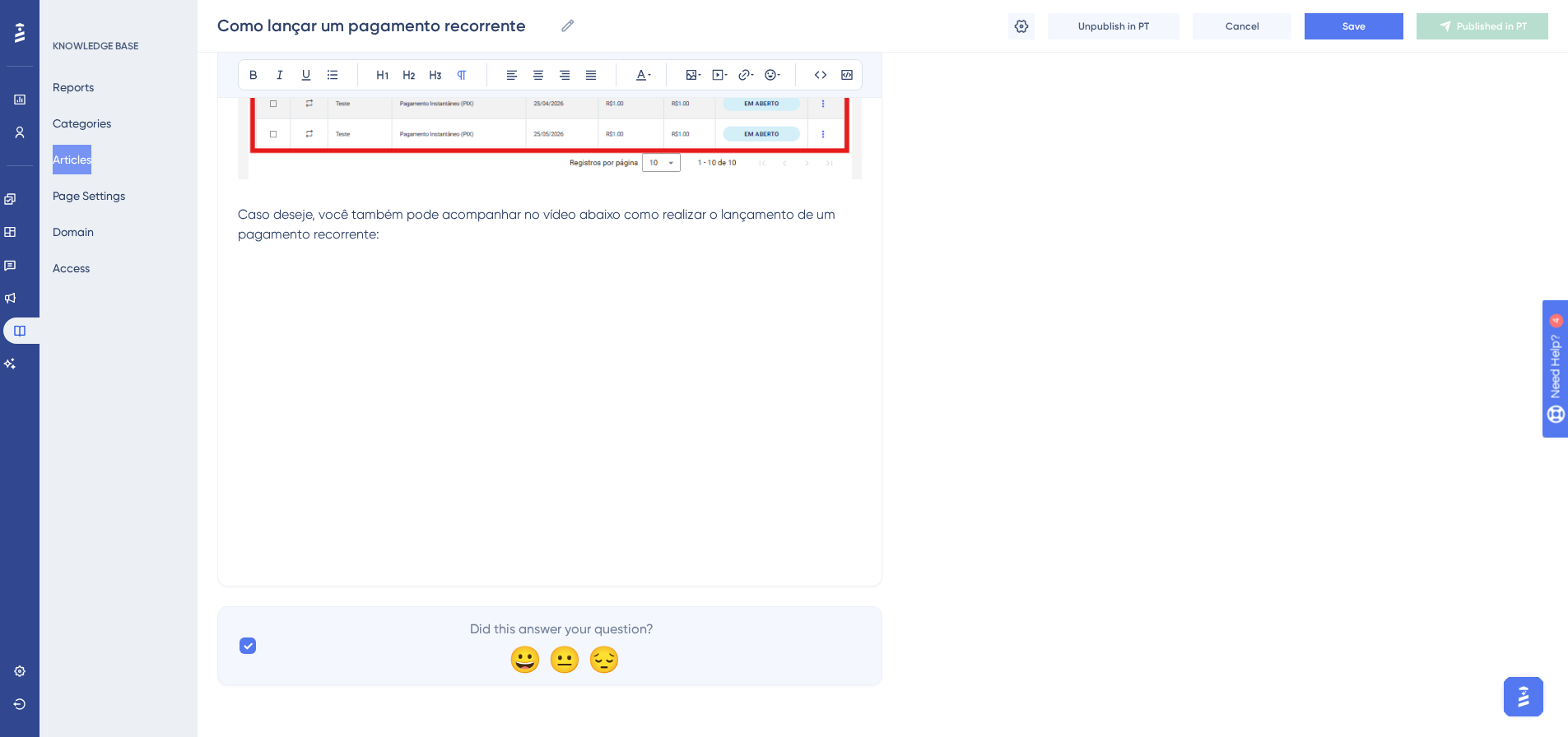
scroll to position [4356, 0]
drag, startPoint x: 575, startPoint y: 266, endPoint x: 737, endPoint y: 482, distance: 270.0
click at [702, 562] on p at bounding box center [550, 555] width 624 height 20
click at [705, 531] on div at bounding box center [550, 414] width 624 height 262
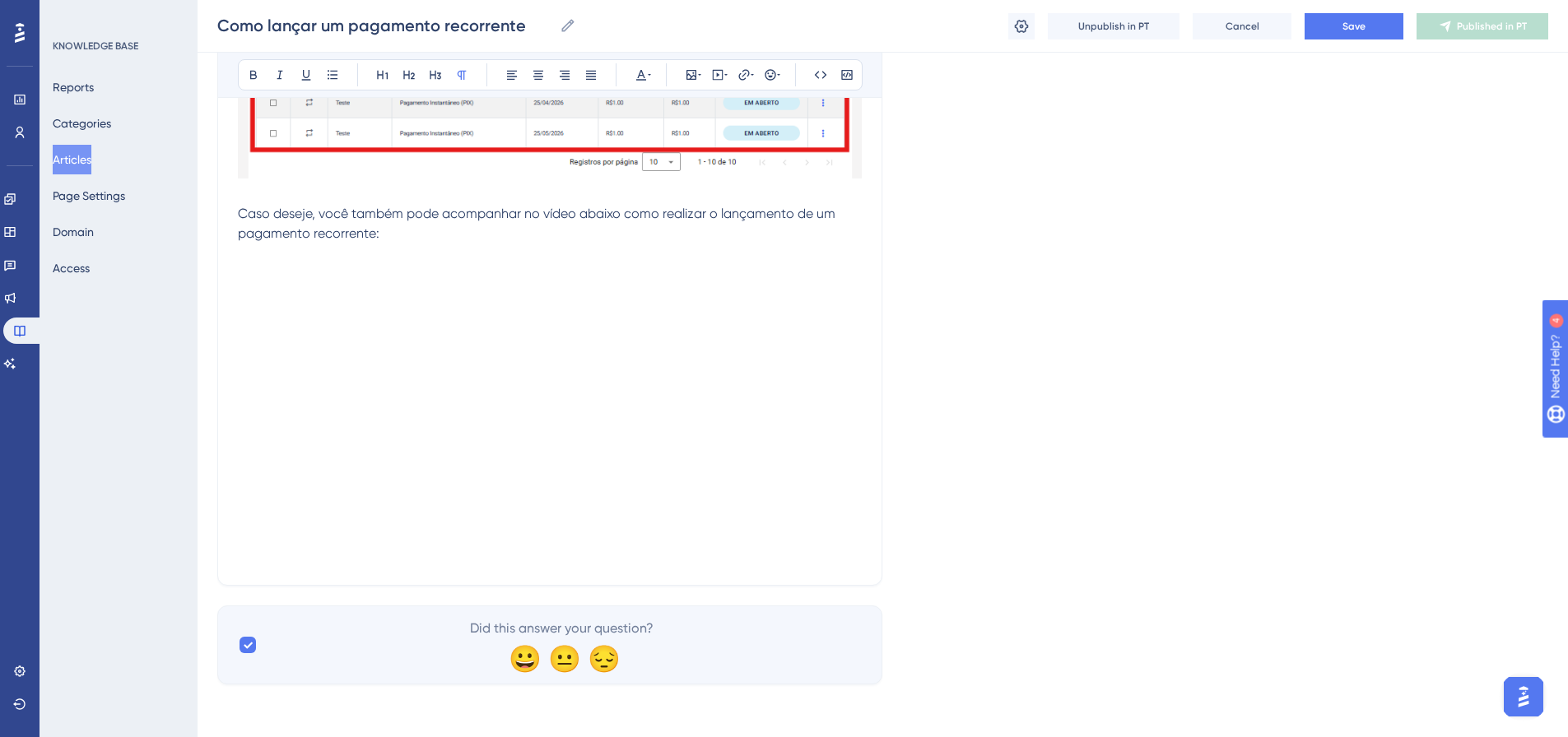
drag, startPoint x: 625, startPoint y: 562, endPoint x: 575, endPoint y: 565, distance: 50.1
click at [617, 565] on p at bounding box center [550, 555] width 624 height 20
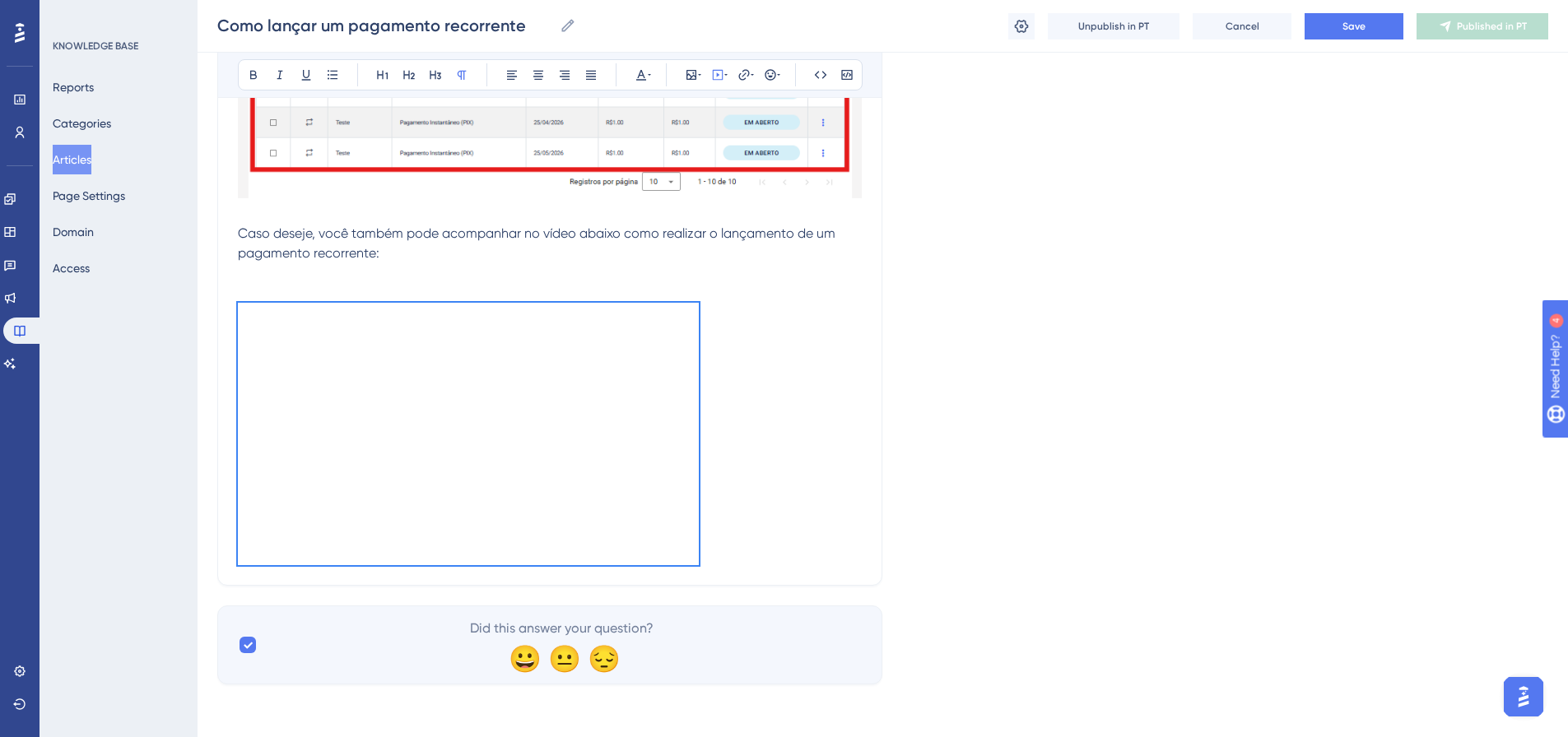
scroll to position [4336, 0]
click at [536, 77] on icon at bounding box center [538, 75] width 10 height 9
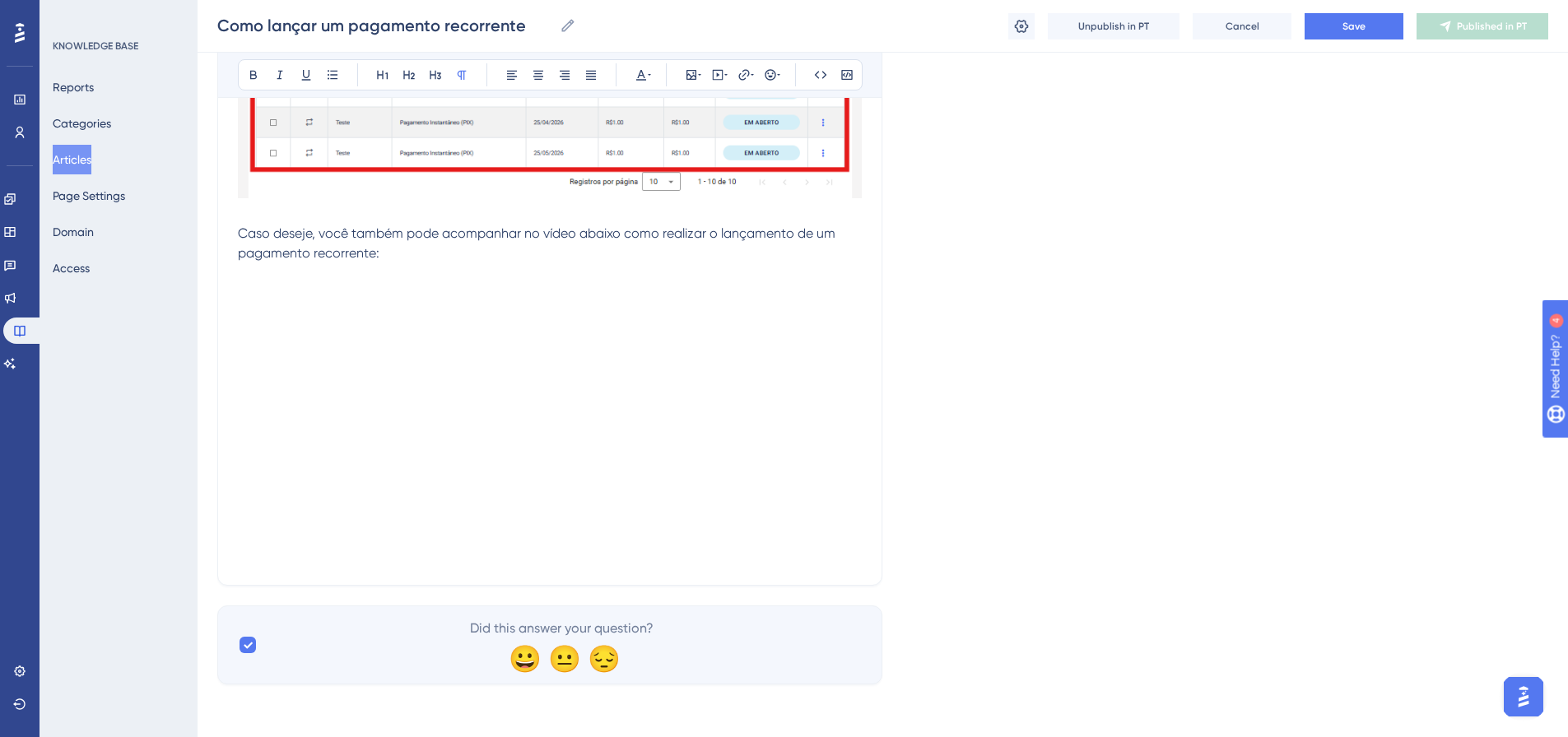
click at [531, 281] on p at bounding box center [550, 273] width 624 height 20
click at [484, 268] on p at bounding box center [550, 273] width 624 height 20
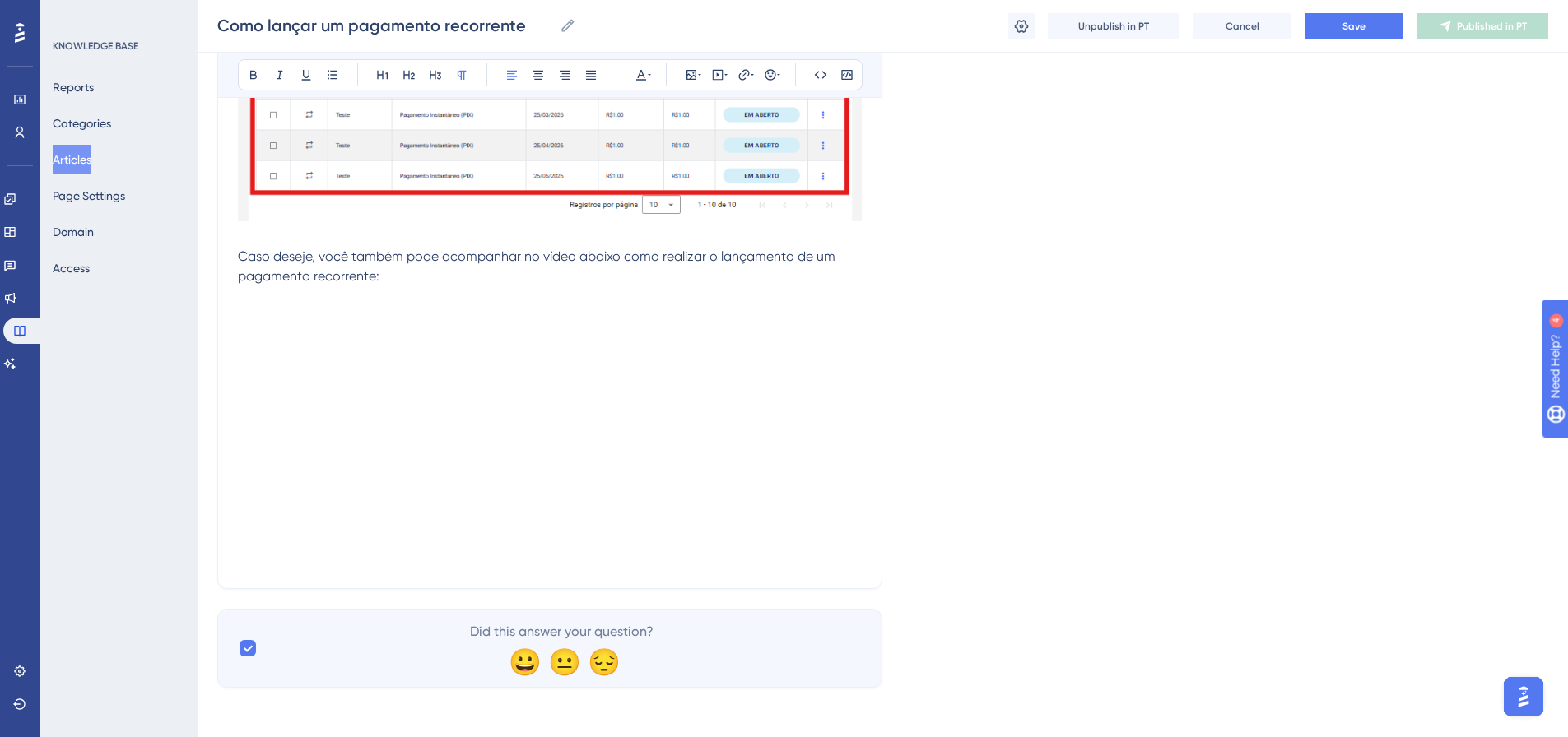
scroll to position [4316, 0]
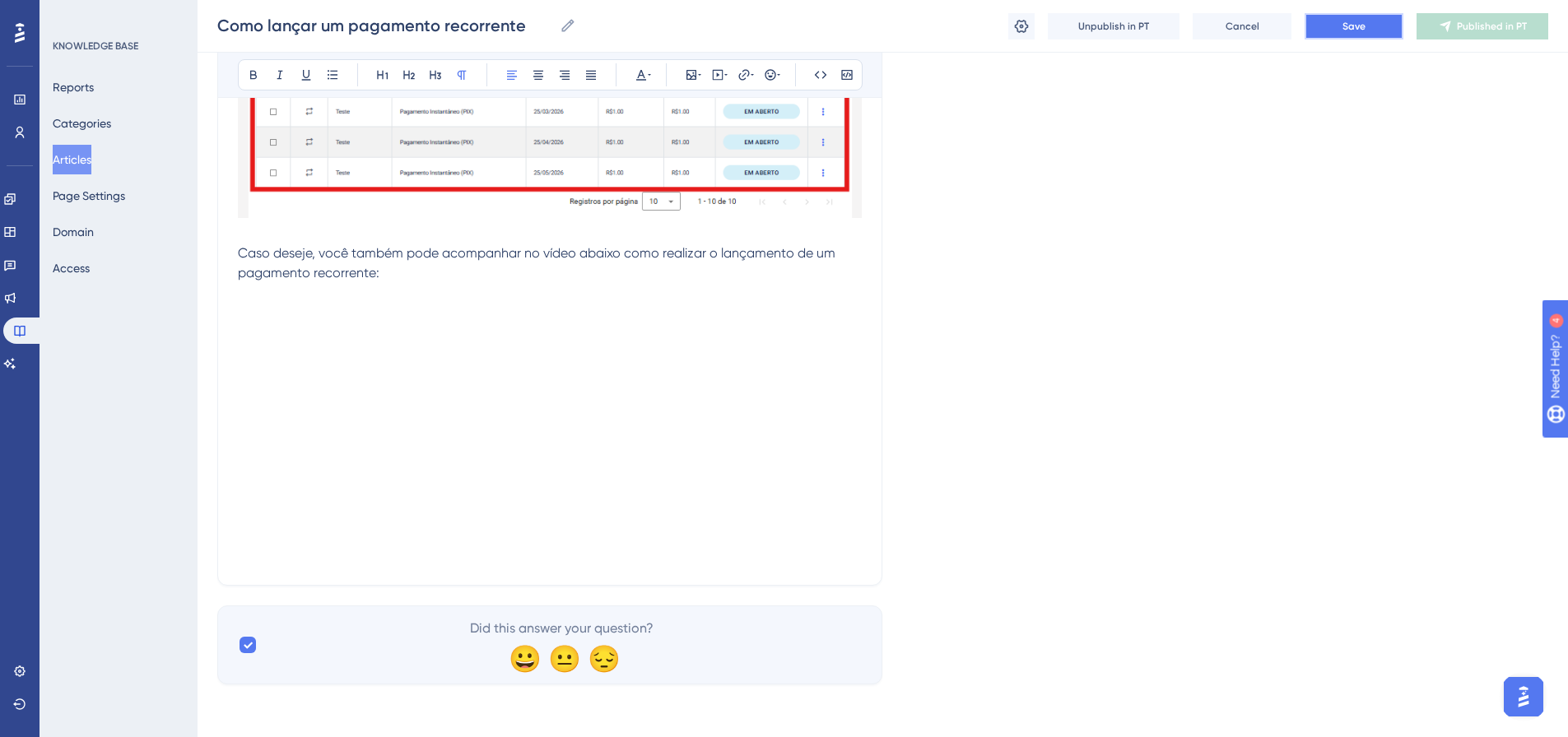
click at [1373, 23] on button "Save" at bounding box center [1354, 27] width 99 height 27
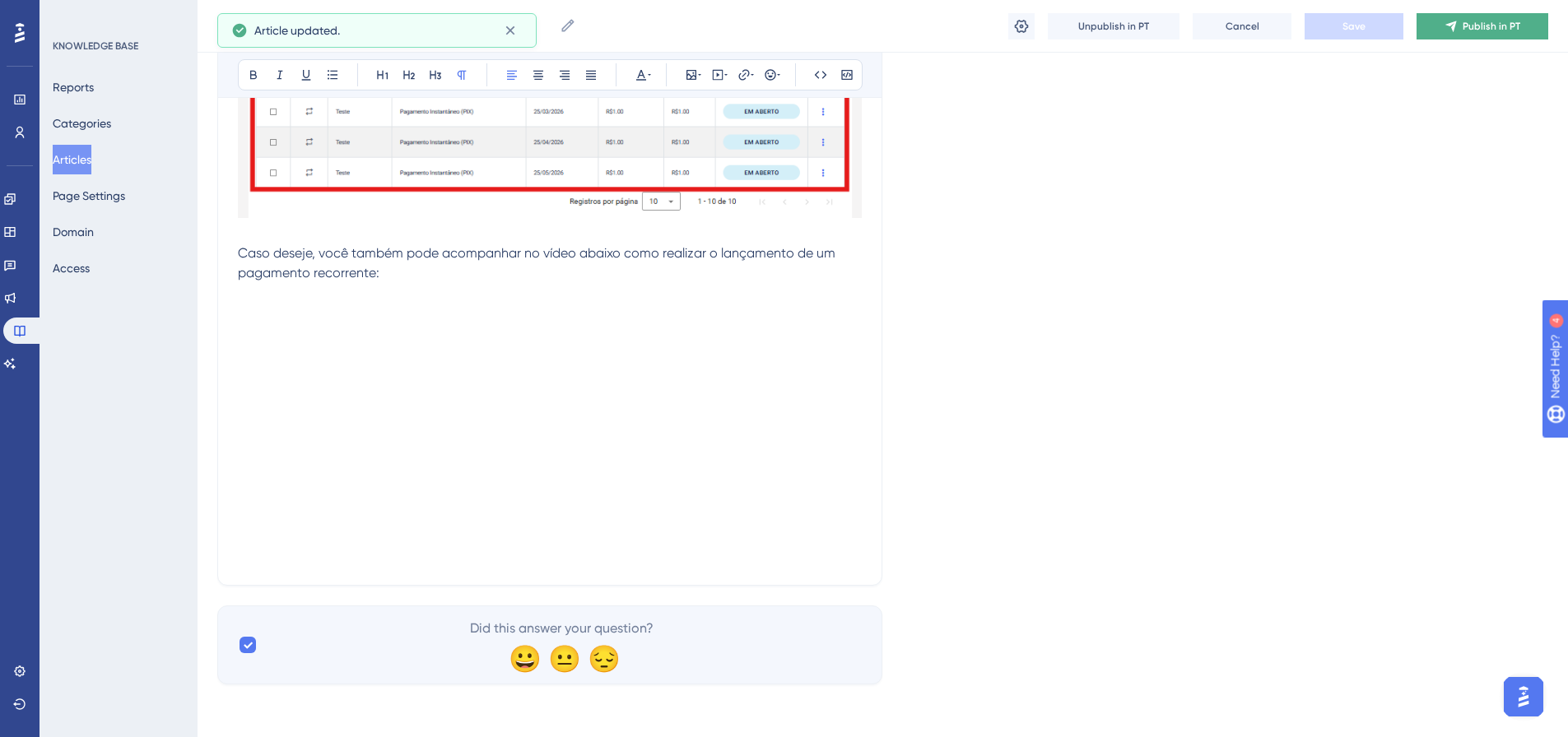
click at [1440, 31] on button "Publish in PT" at bounding box center [1482, 27] width 132 height 27
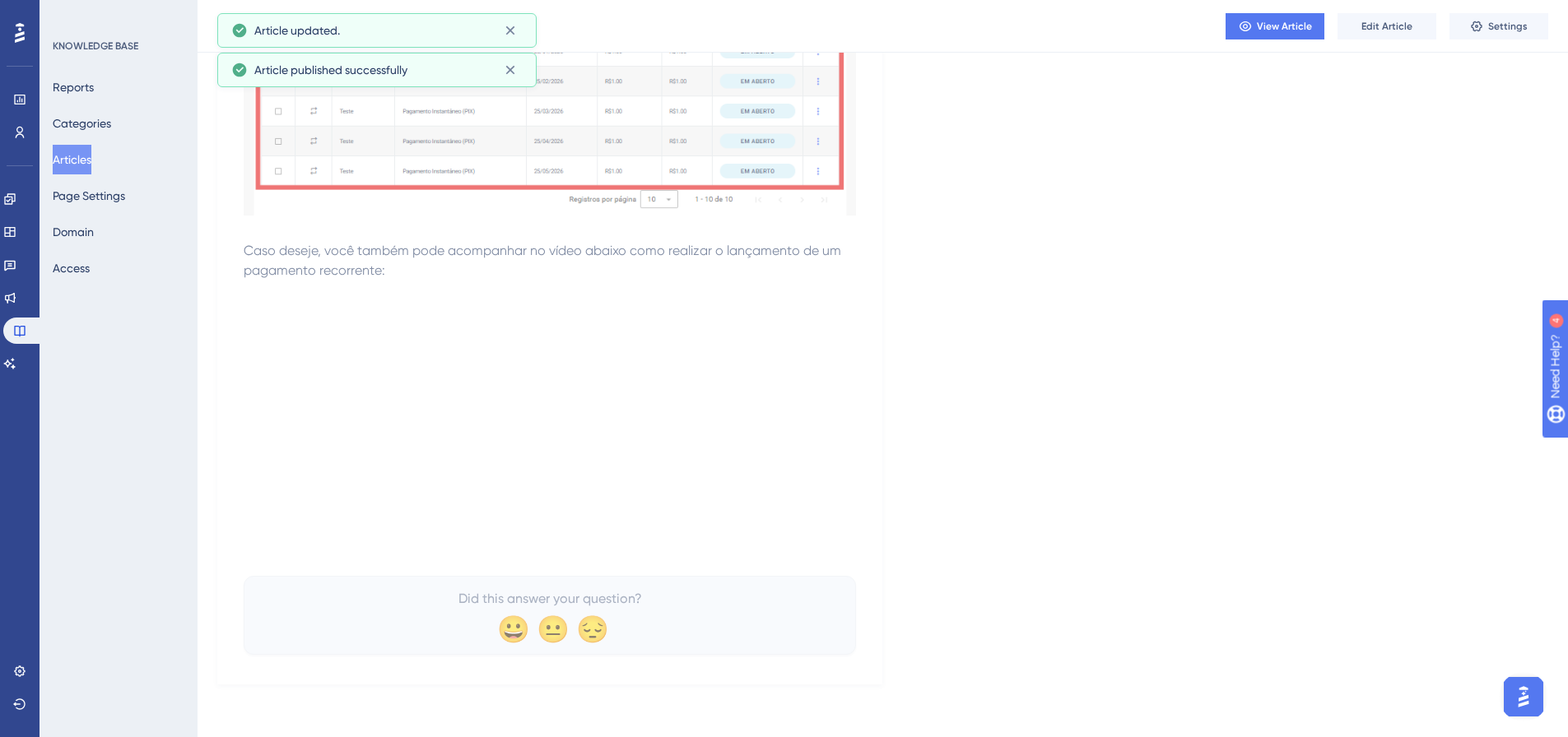
scroll to position [4193, 0]
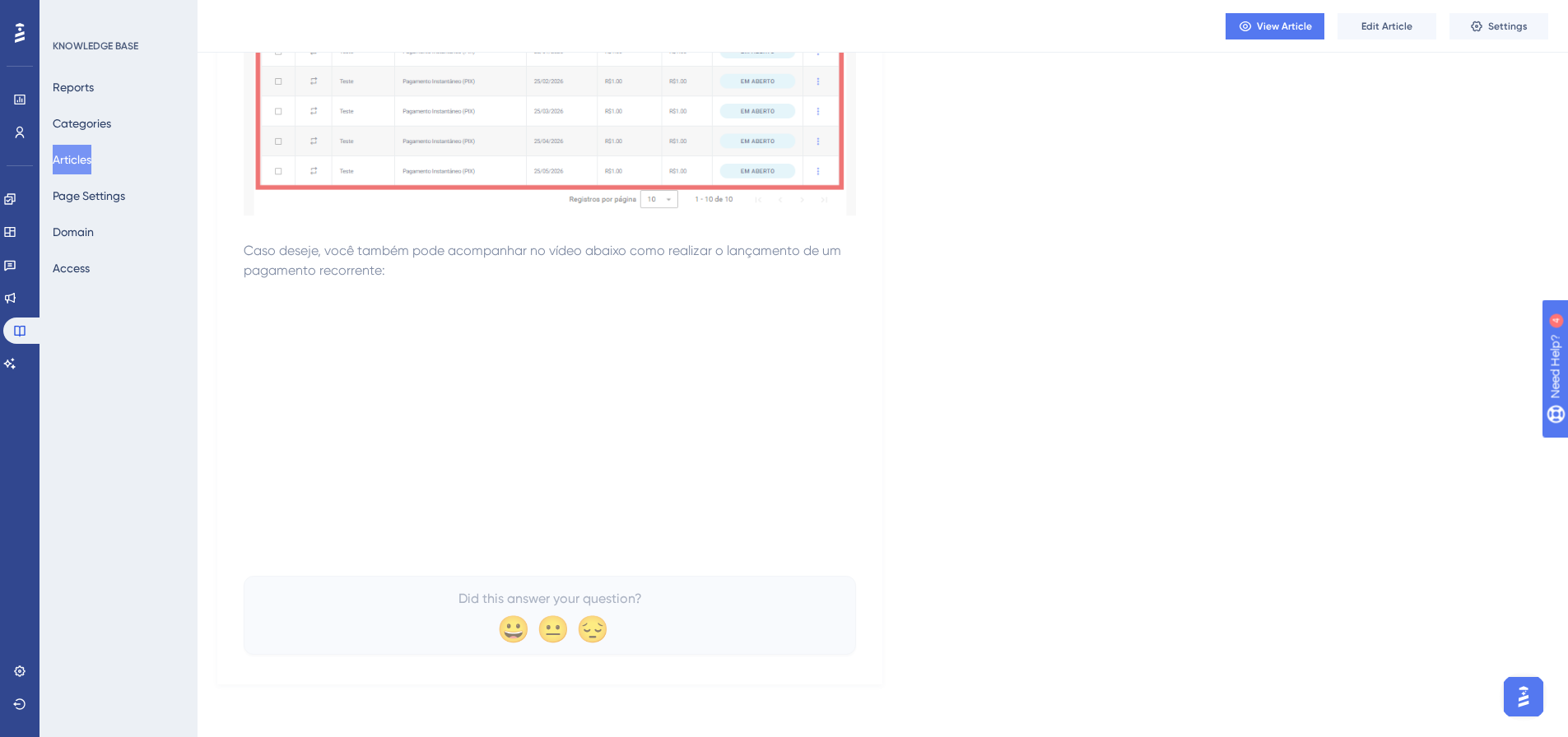
click at [82, 154] on button "Articles" at bounding box center [72, 160] width 38 height 30
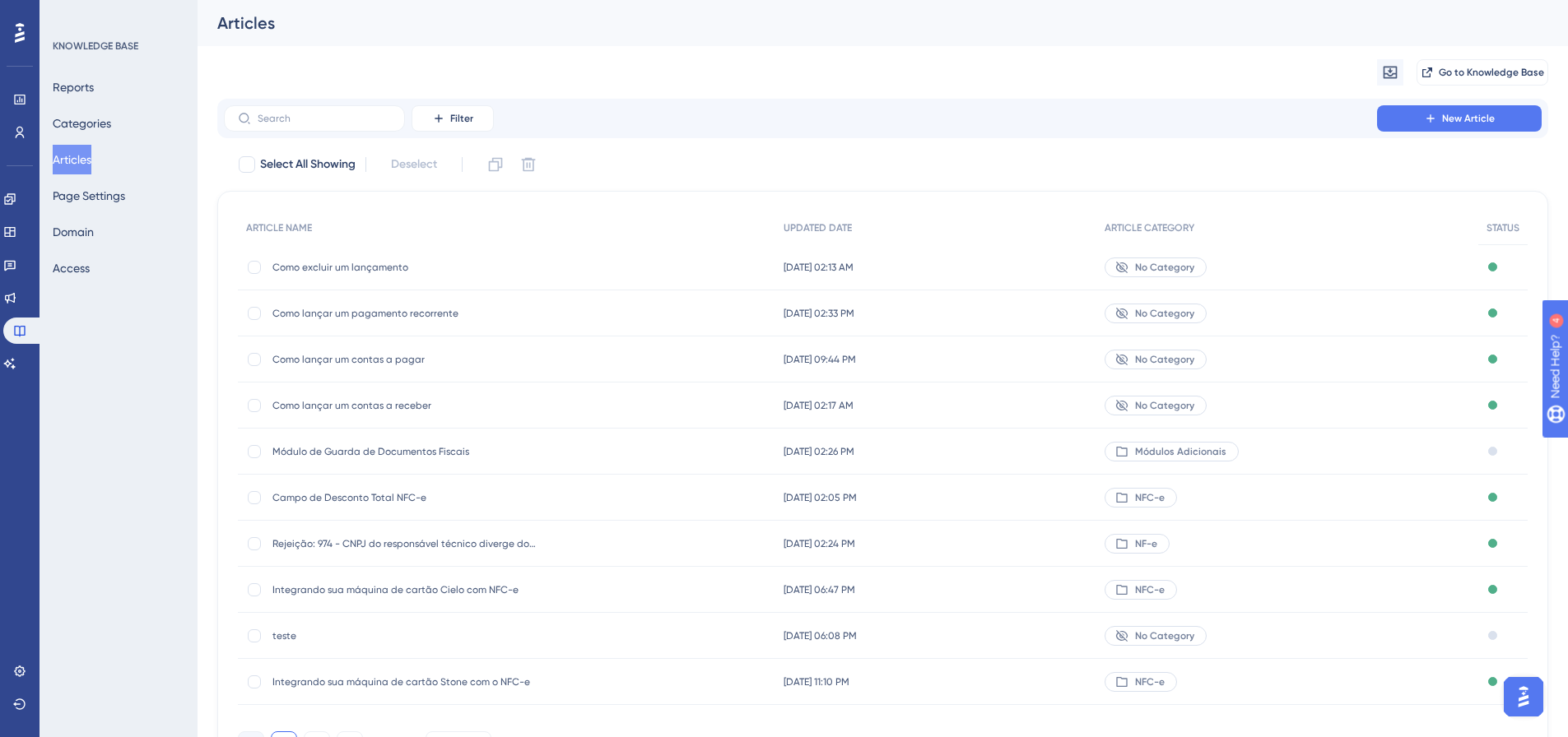
click at [1181, 406] on span "No Category" at bounding box center [1165, 406] width 59 height 13
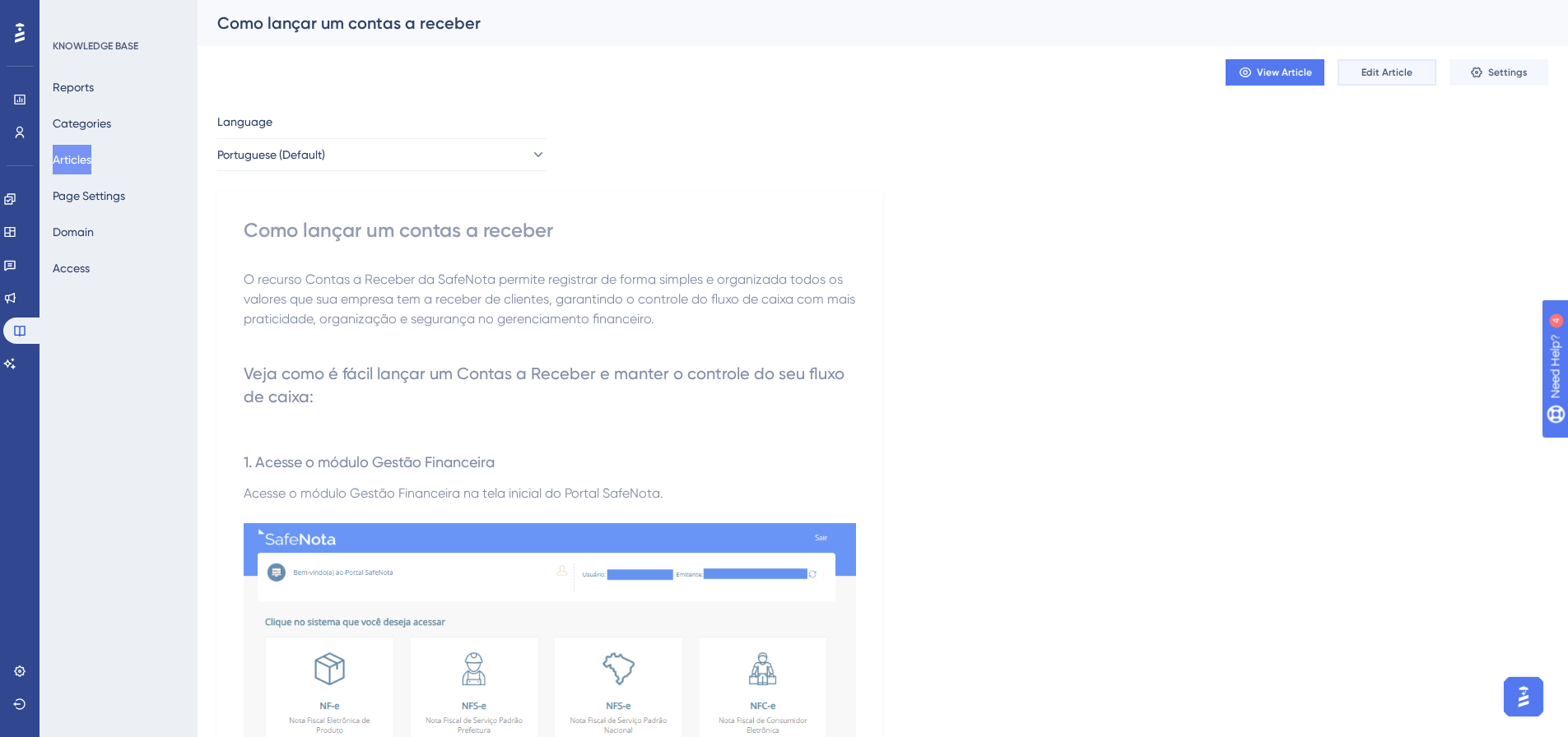
click at [1404, 73] on span "Edit Article" at bounding box center [1386, 72] width 51 height 13
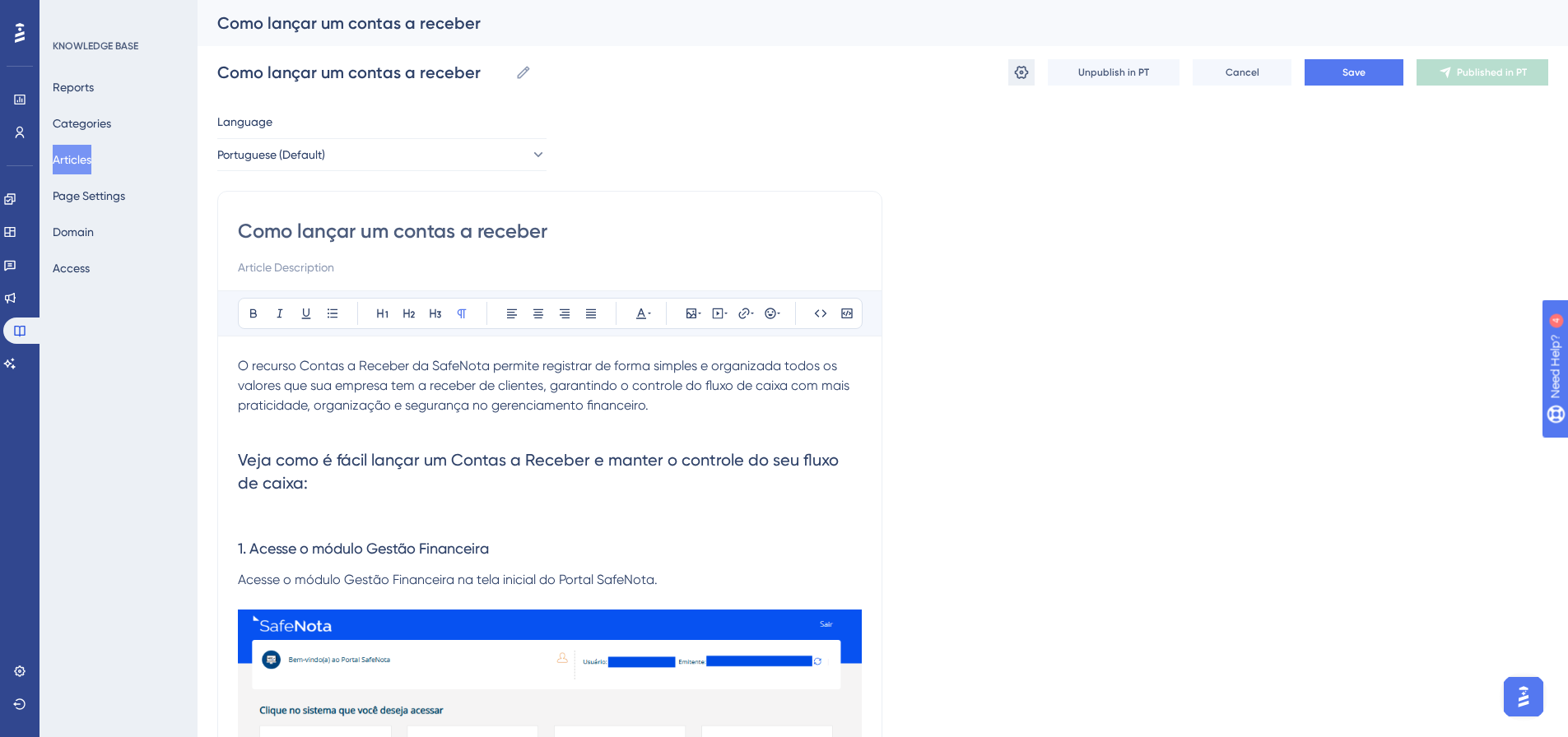
click at [1024, 66] on icon at bounding box center [1021, 72] width 17 height 17
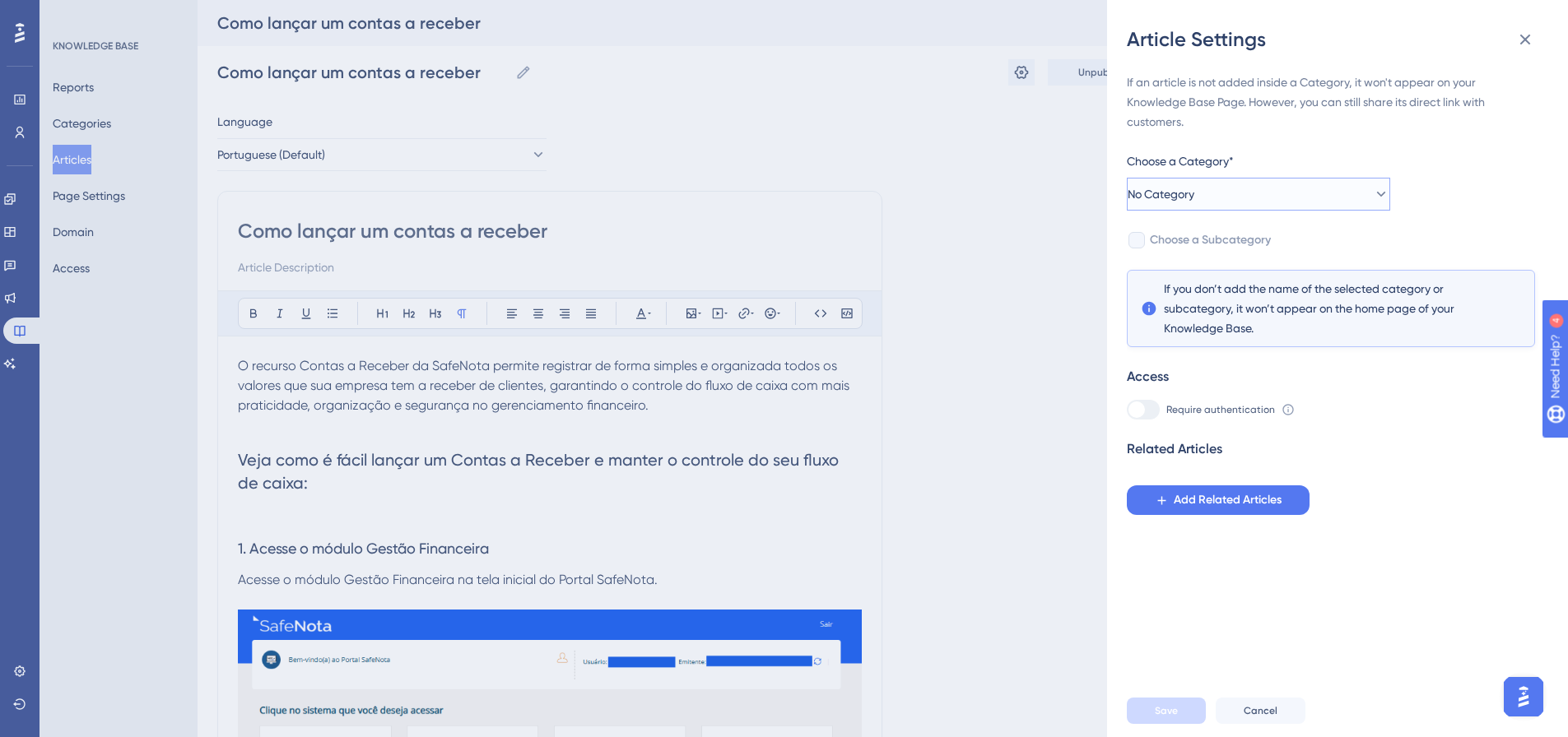
click at [1311, 187] on button "No Category" at bounding box center [1259, 194] width 263 height 33
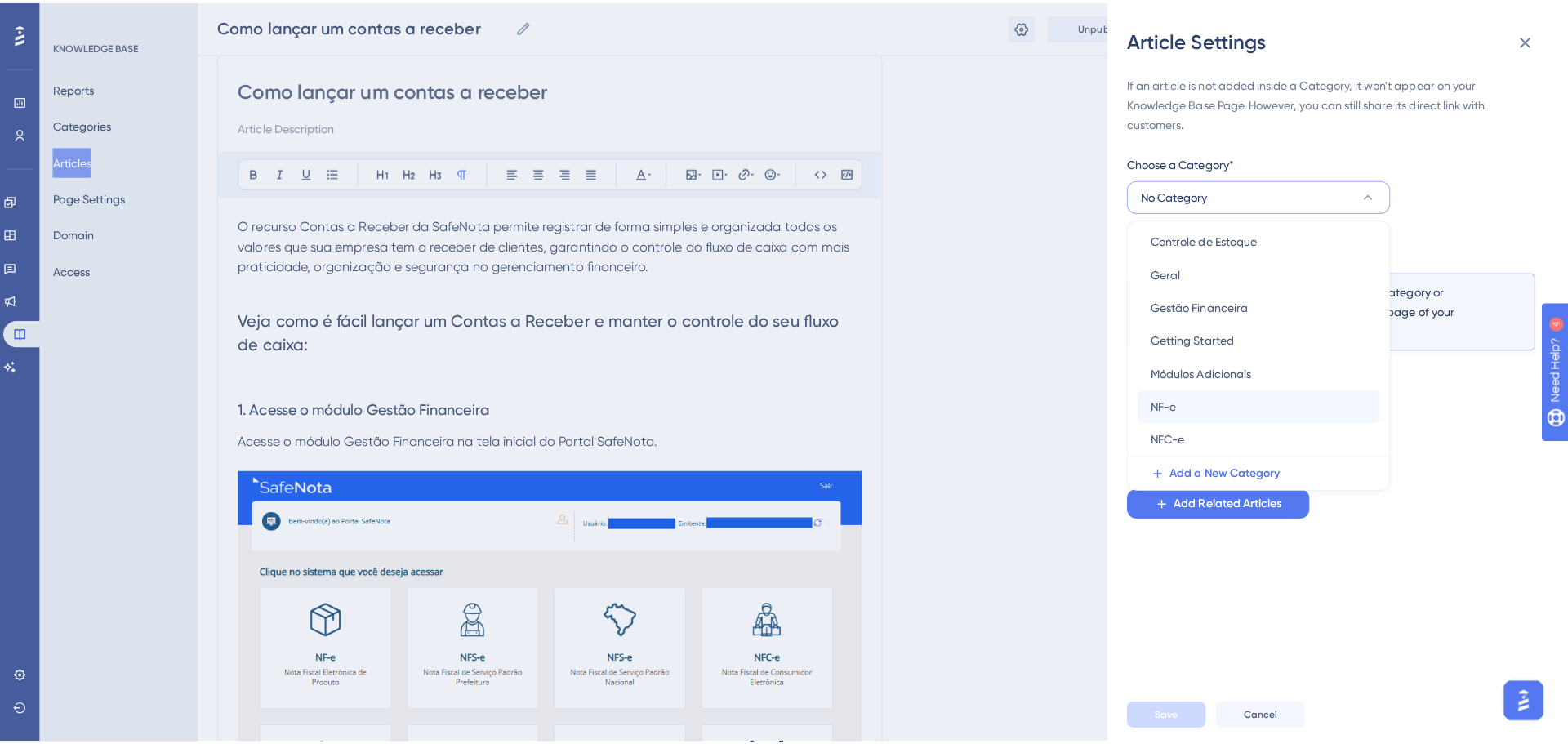
scroll to position [164, 0]
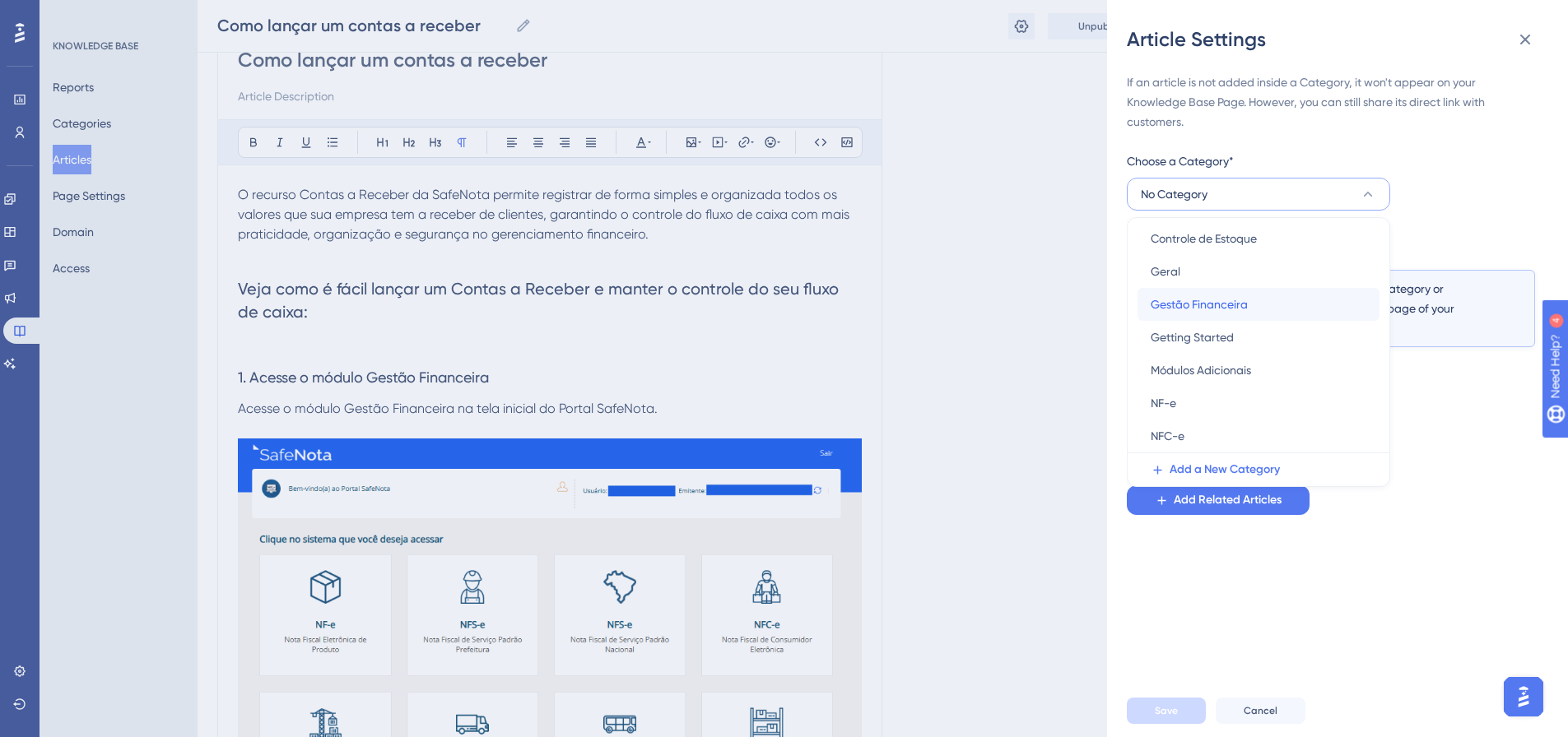
click at [1231, 299] on span "Gestão Financeira" at bounding box center [1199, 305] width 97 height 20
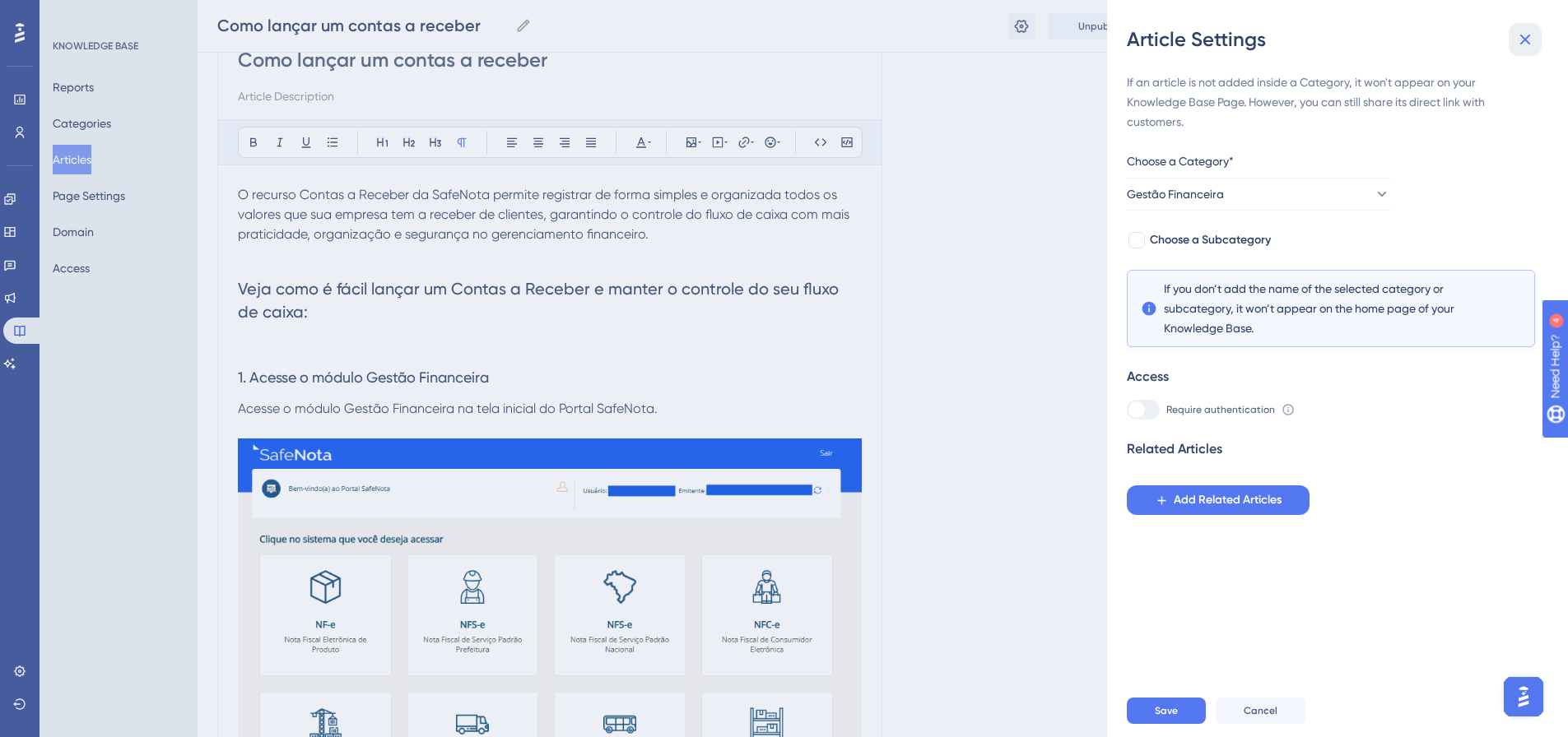
click at [1531, 35] on icon at bounding box center [1526, 40] width 20 height 20
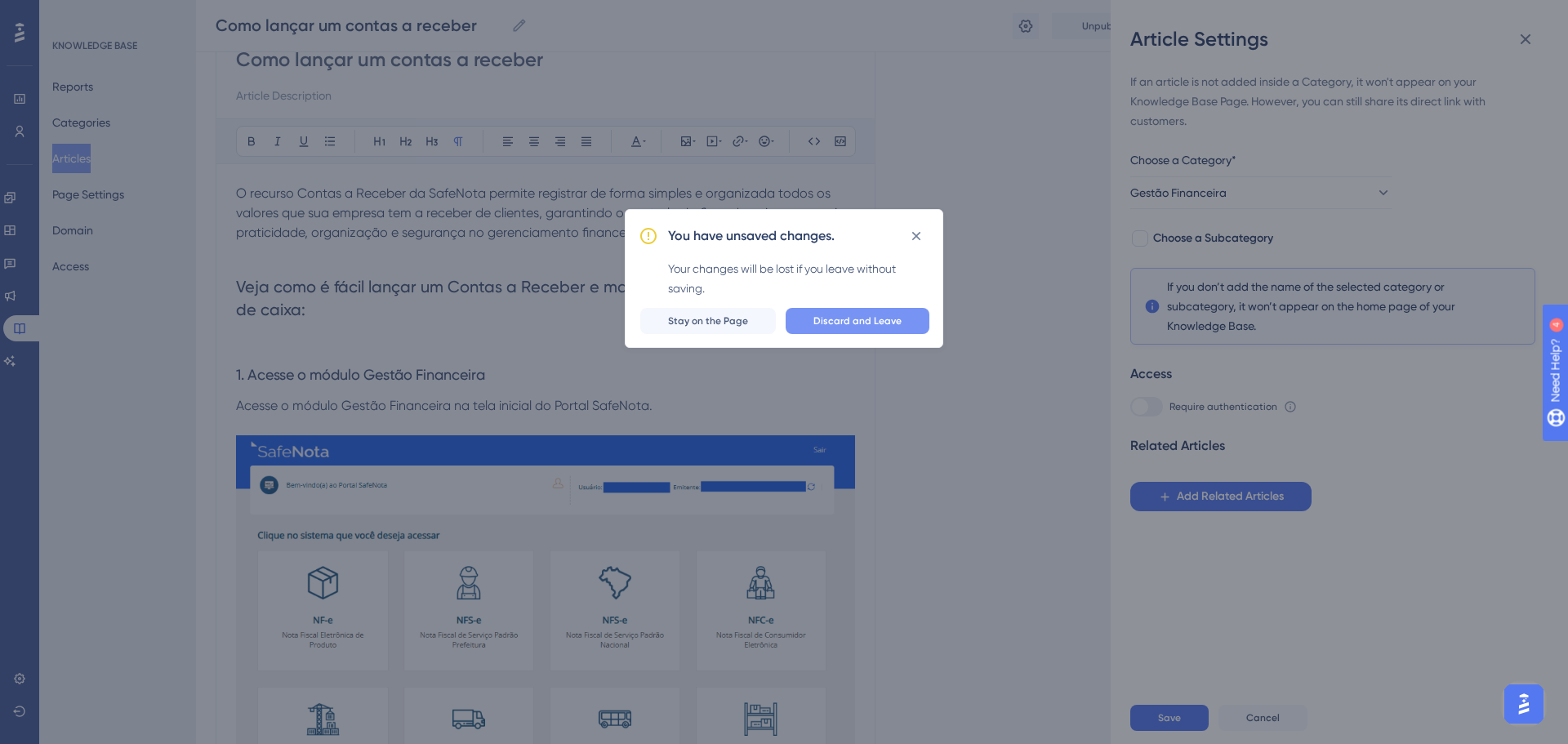
click at [828, 323] on span "Discard and Leave" at bounding box center [857, 321] width 88 height 13
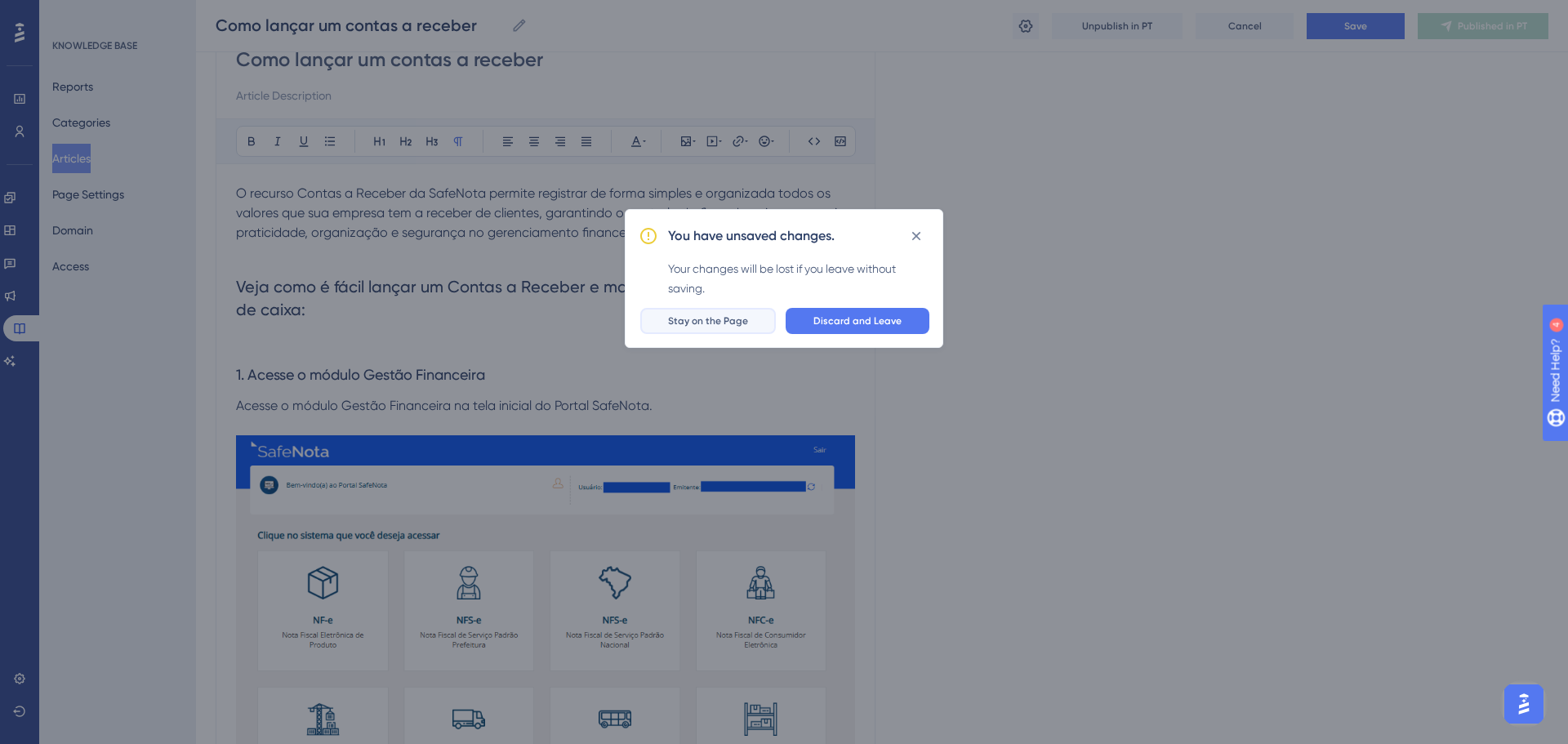
click at [708, 322] on span "Stay on the Page" at bounding box center [708, 321] width 80 height 13
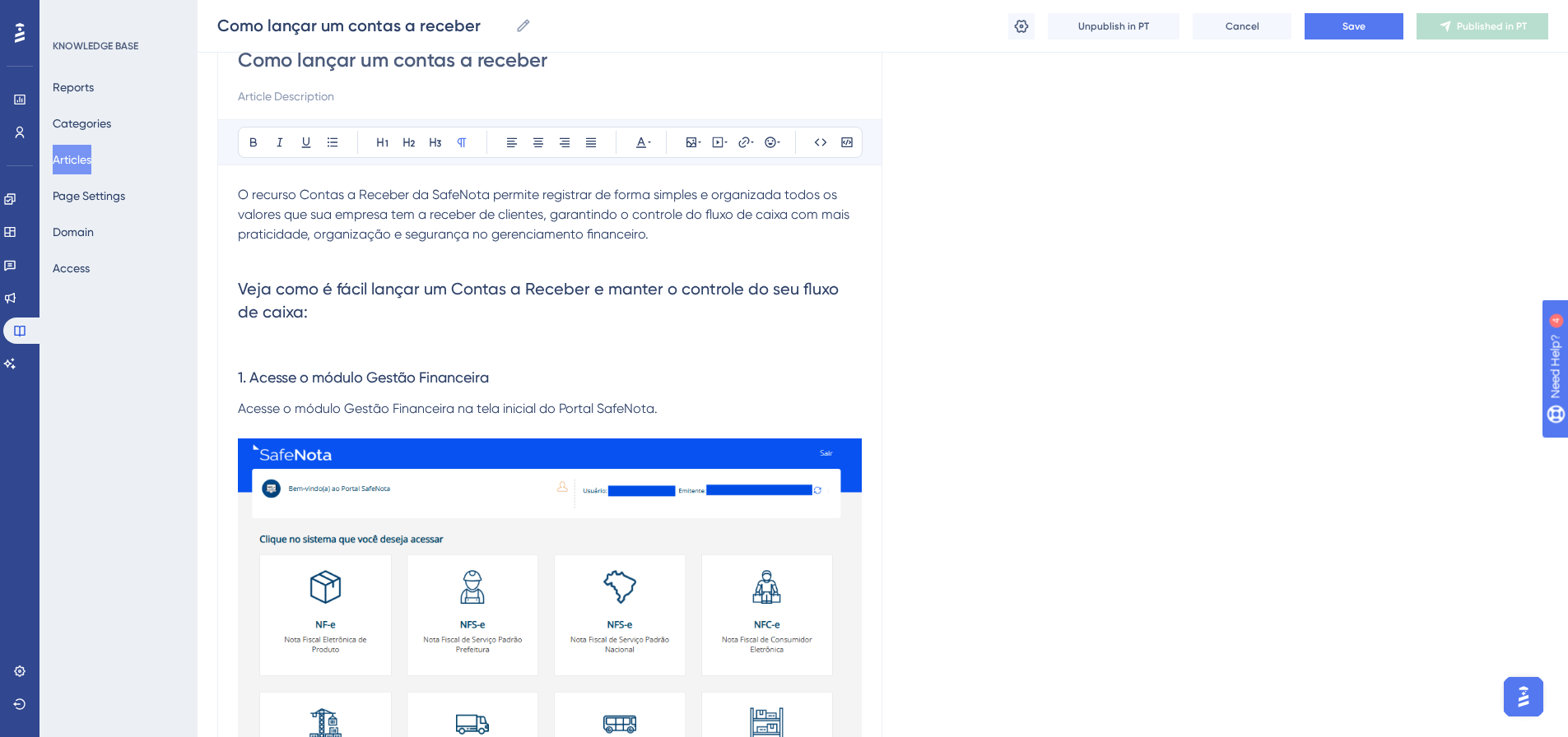
click at [92, 159] on button "Articles" at bounding box center [72, 160] width 38 height 30
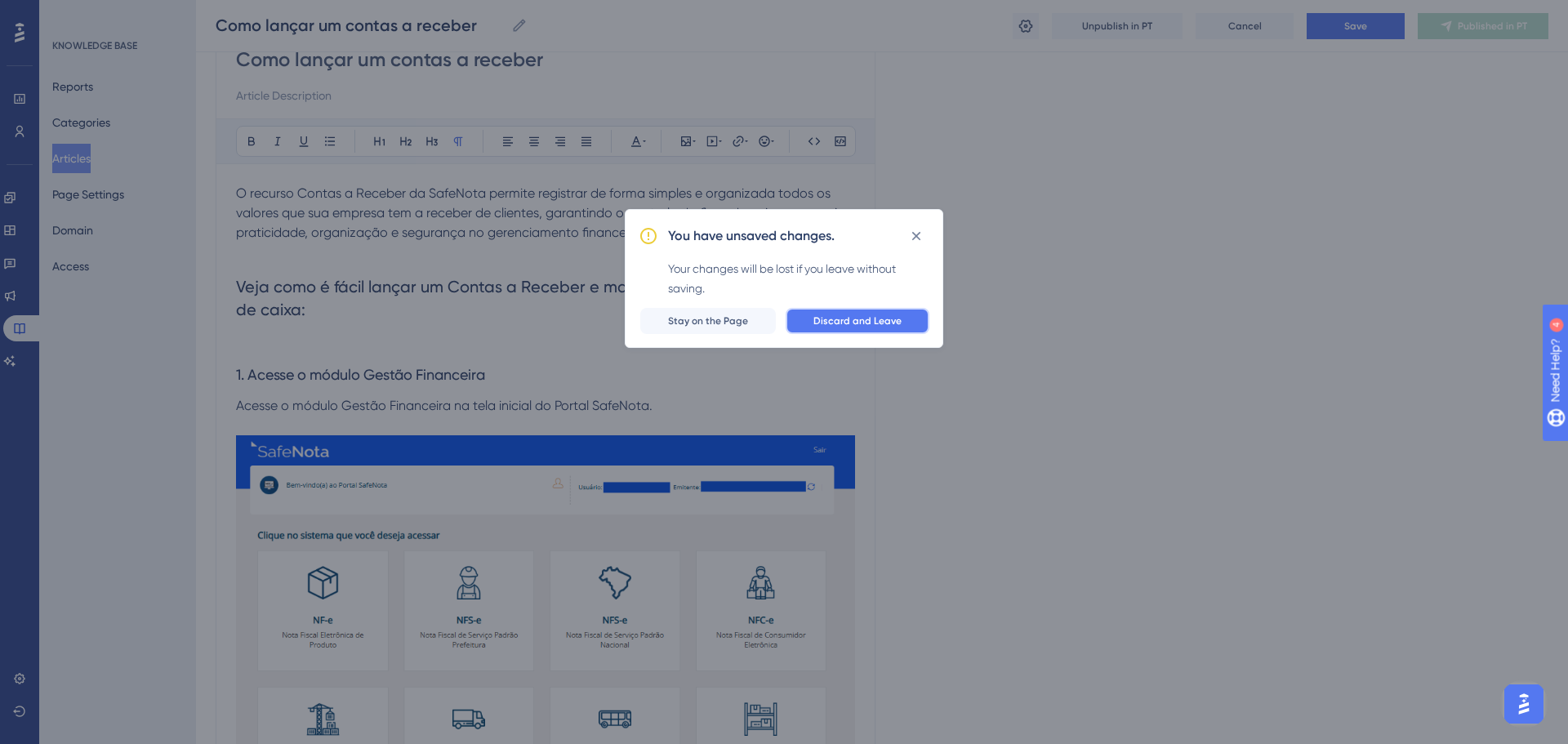
click at [825, 320] on span "Discard and Leave" at bounding box center [857, 321] width 88 height 13
